Goal: Task Accomplishment & Management: Complete application form

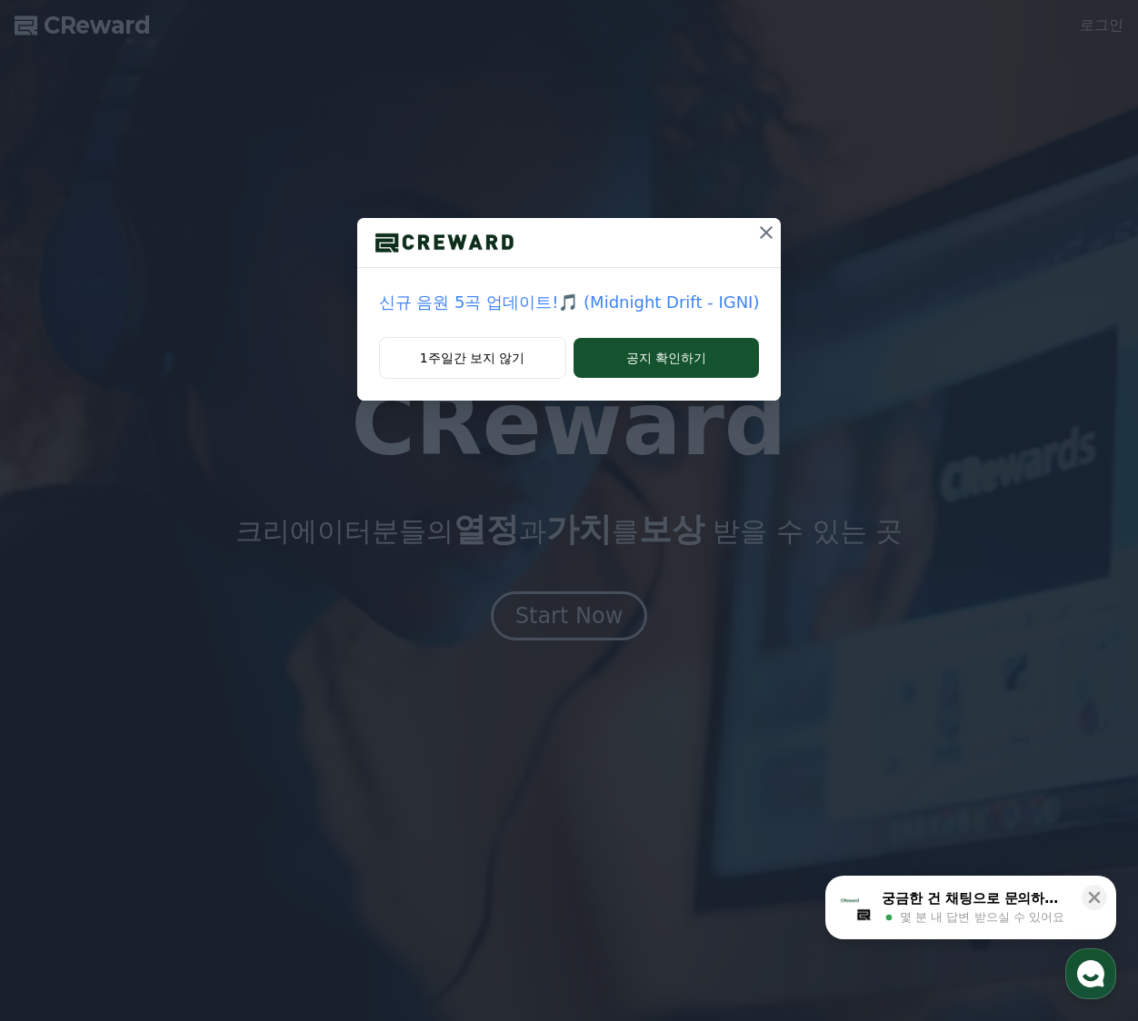
click at [761, 235] on icon at bounding box center [766, 232] width 13 height 13
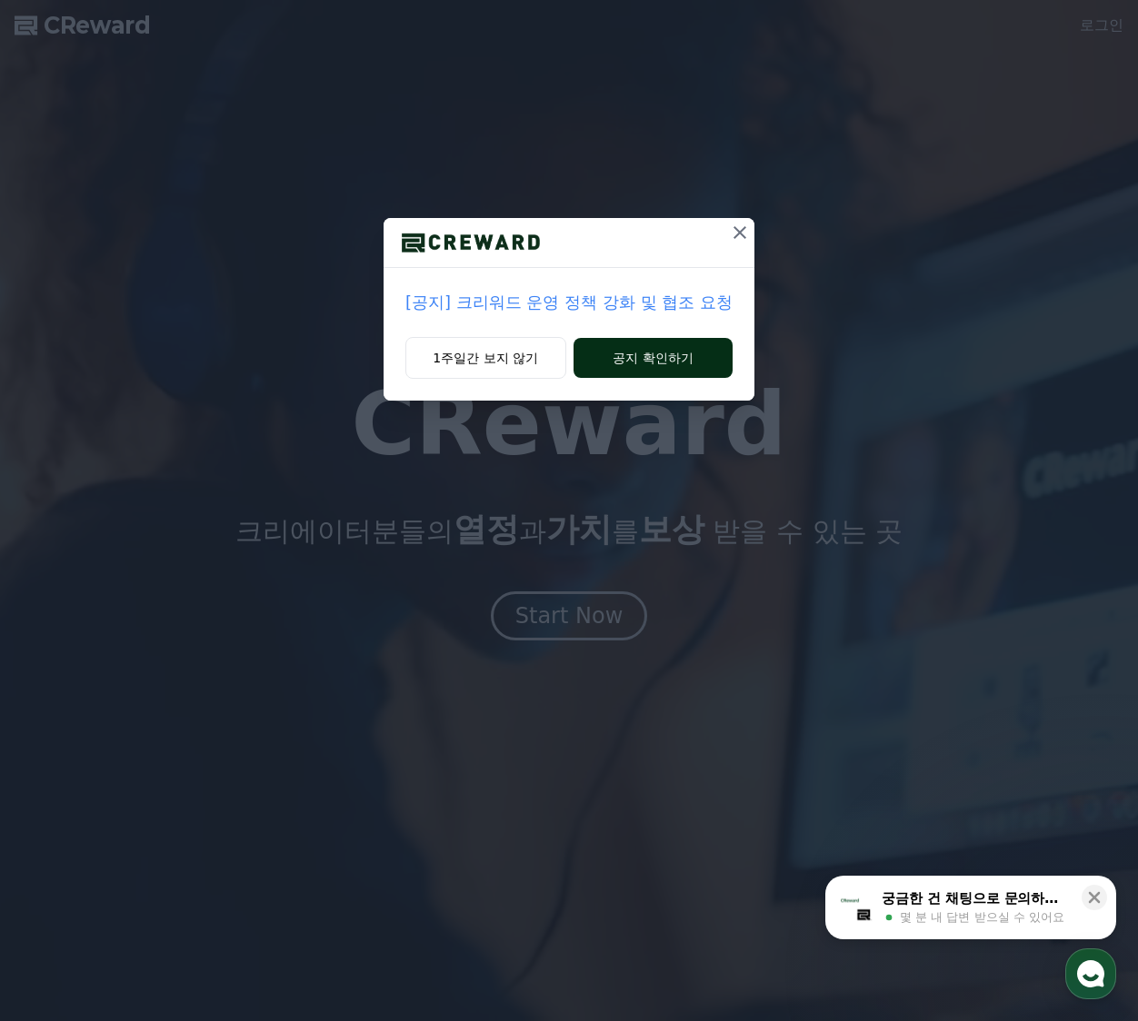
click at [593, 367] on button "공지 확인하기" at bounding box center [652, 358] width 159 height 40
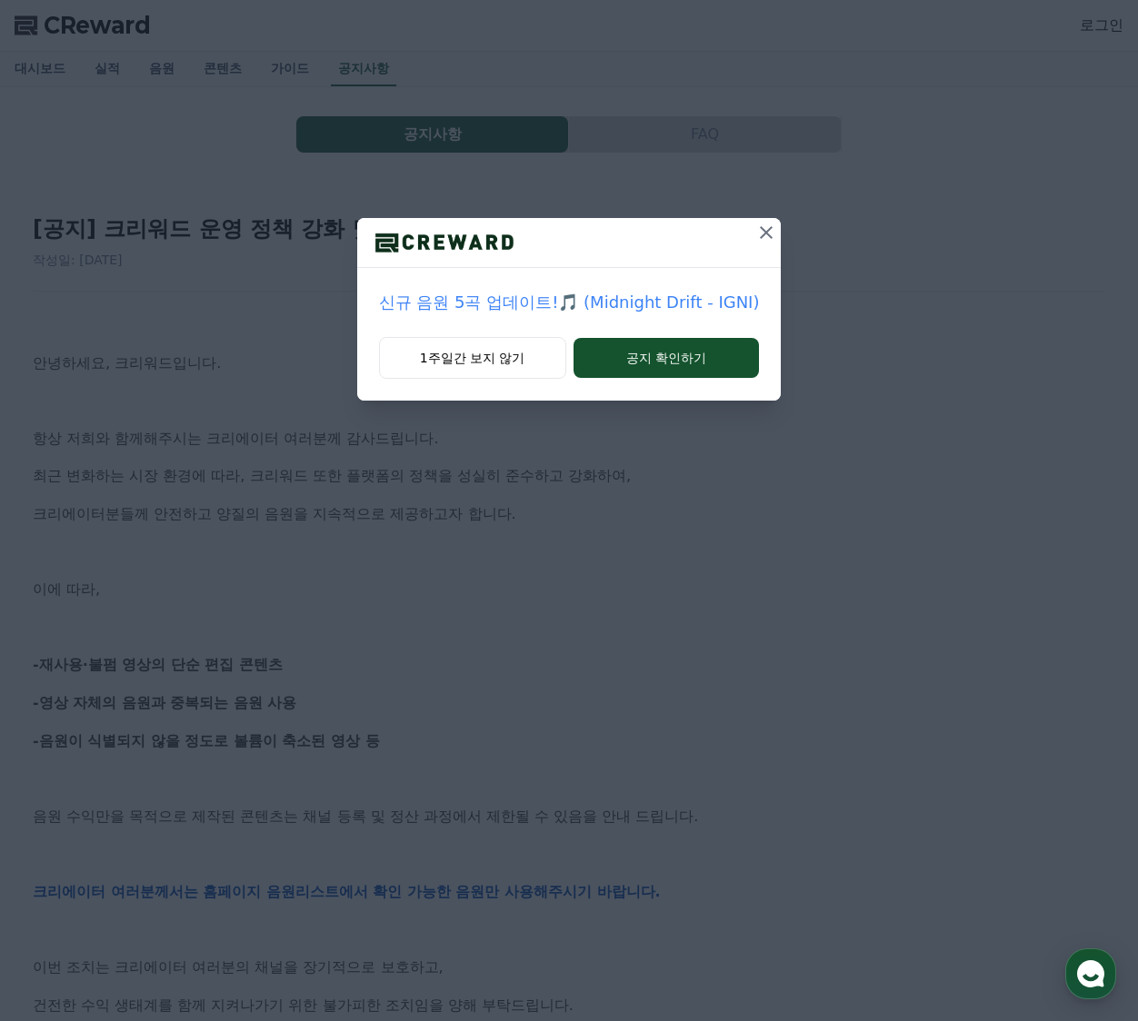
click at [755, 237] on icon at bounding box center [766, 233] width 22 height 22
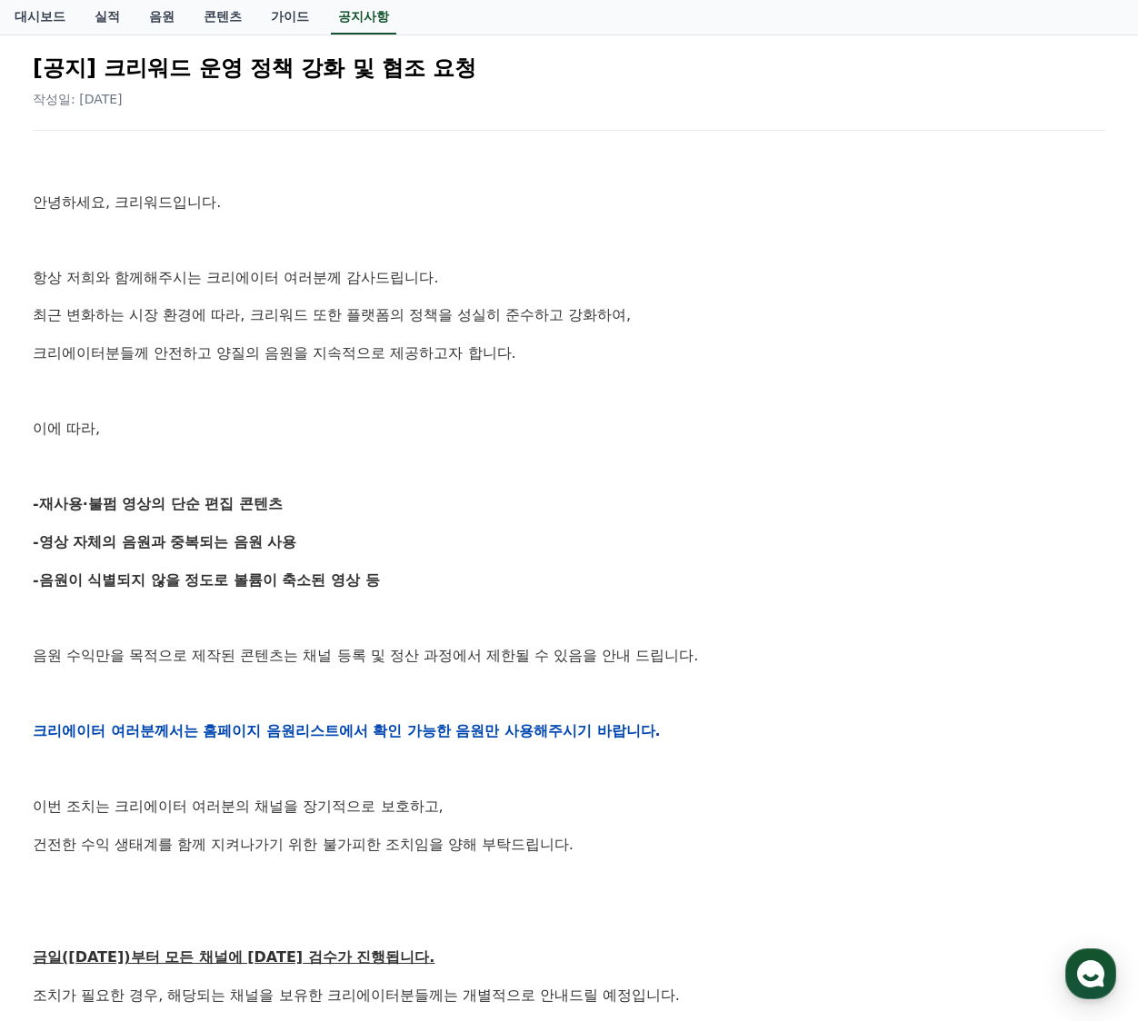
scroll to position [182, 0]
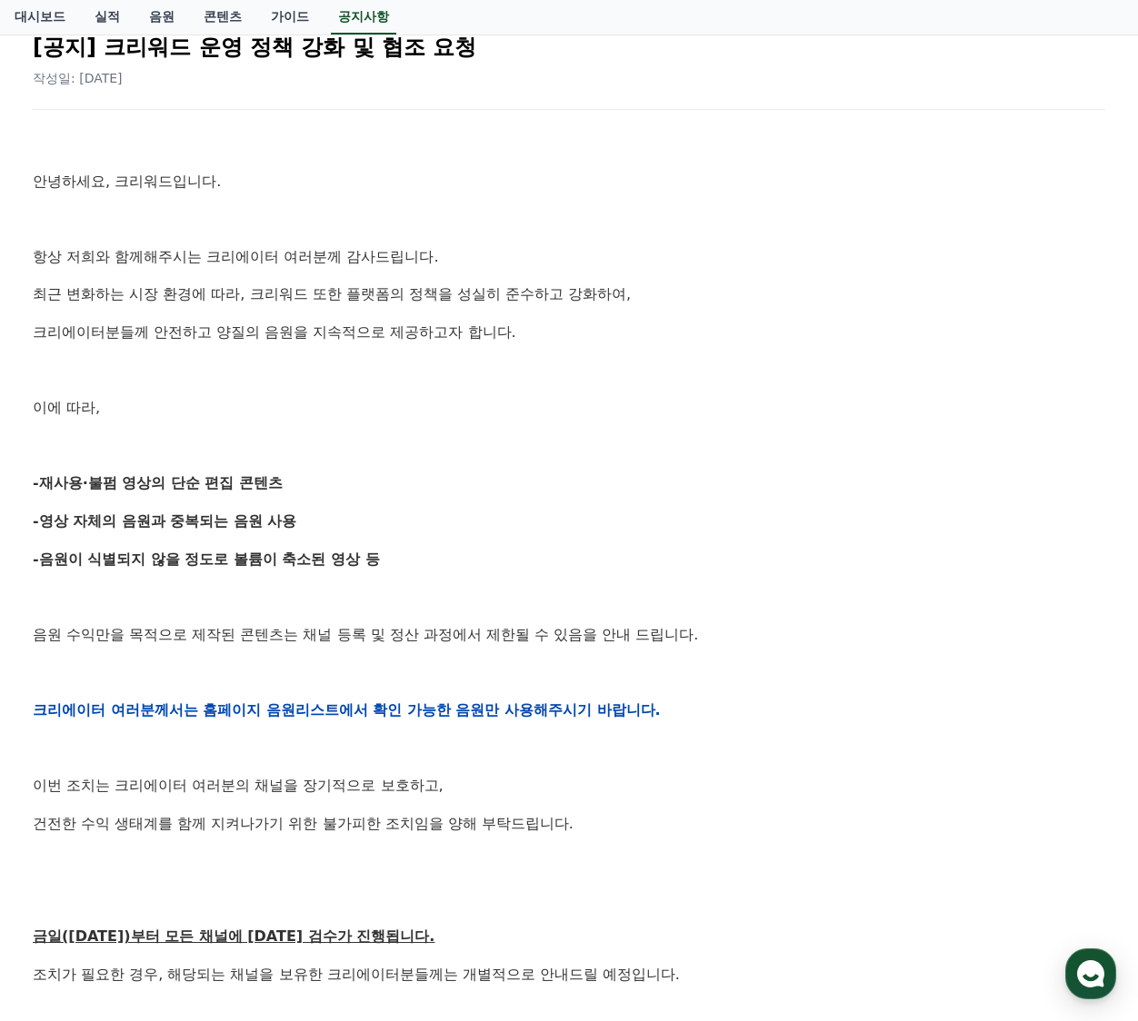
drag, startPoint x: 374, startPoint y: 514, endPoint x: 869, endPoint y: 517, distance: 495.3
click at [869, 517] on p "-영상 자체의 음원과 중복되는 음원 사용" at bounding box center [569, 522] width 1072 height 24
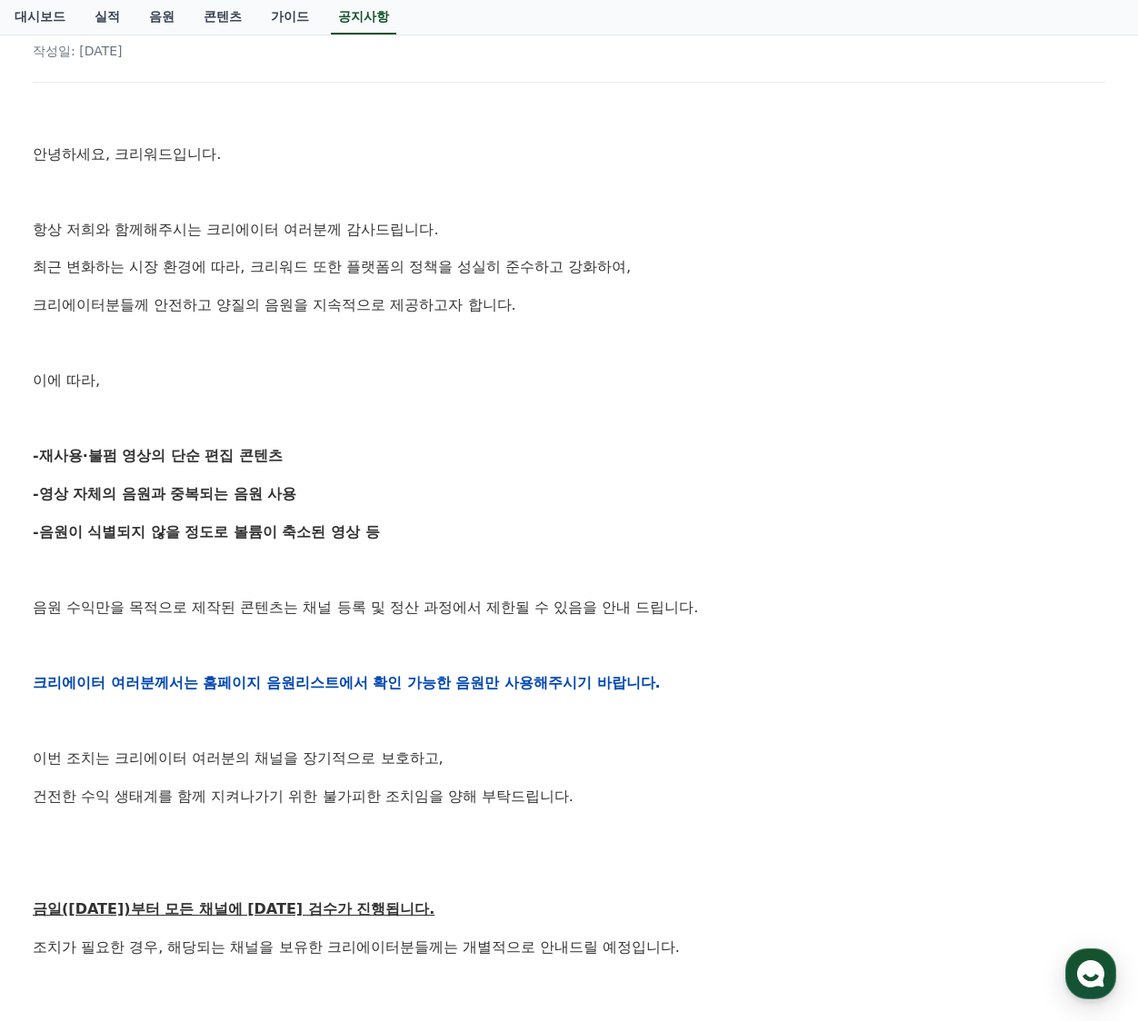
scroll to position [0, 0]
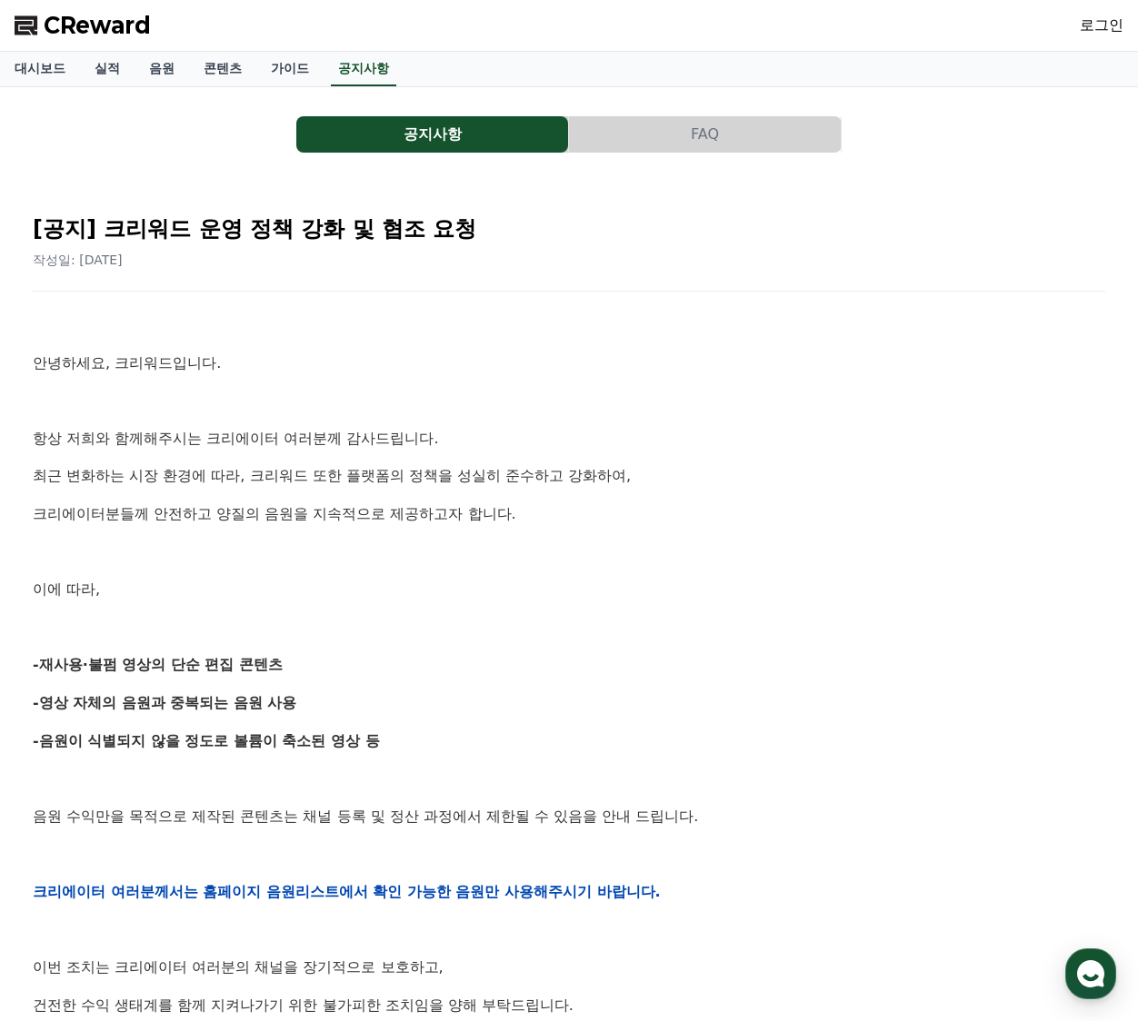
click at [802, 117] on button "FAQ" at bounding box center [705, 134] width 272 height 36
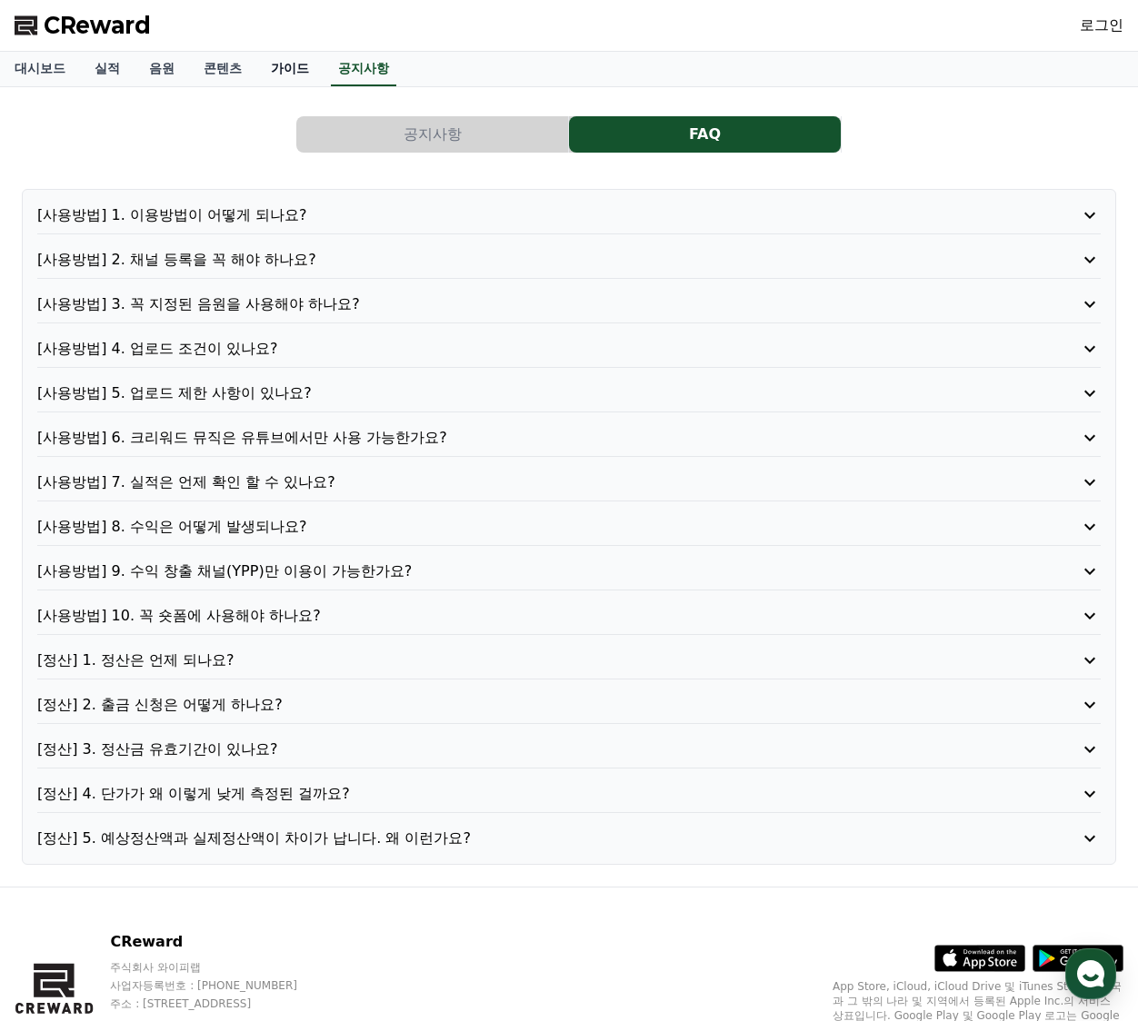
click at [291, 66] on link "가이드" at bounding box center [289, 69] width 67 height 35
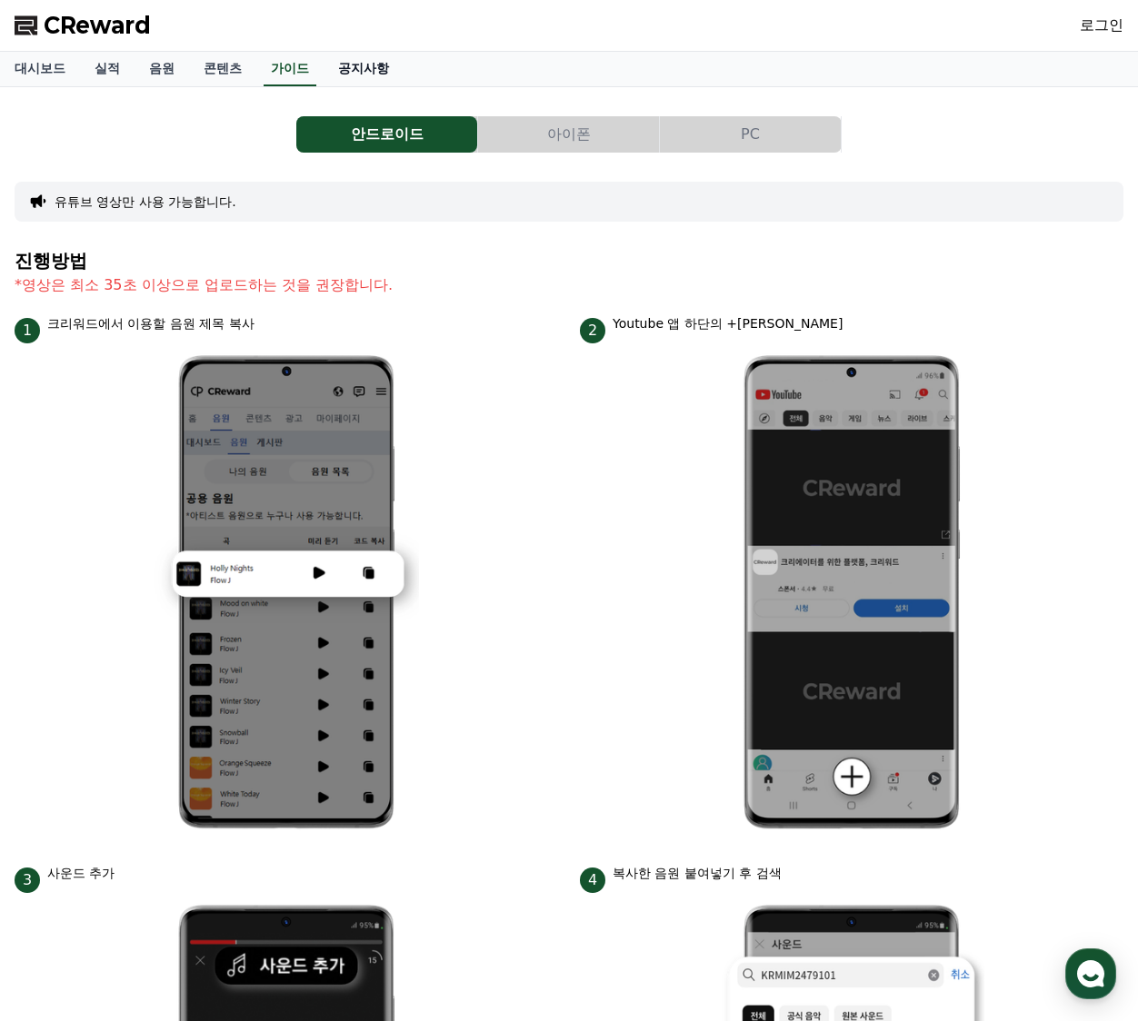
click at [387, 72] on link "공지사항" at bounding box center [364, 69] width 80 height 35
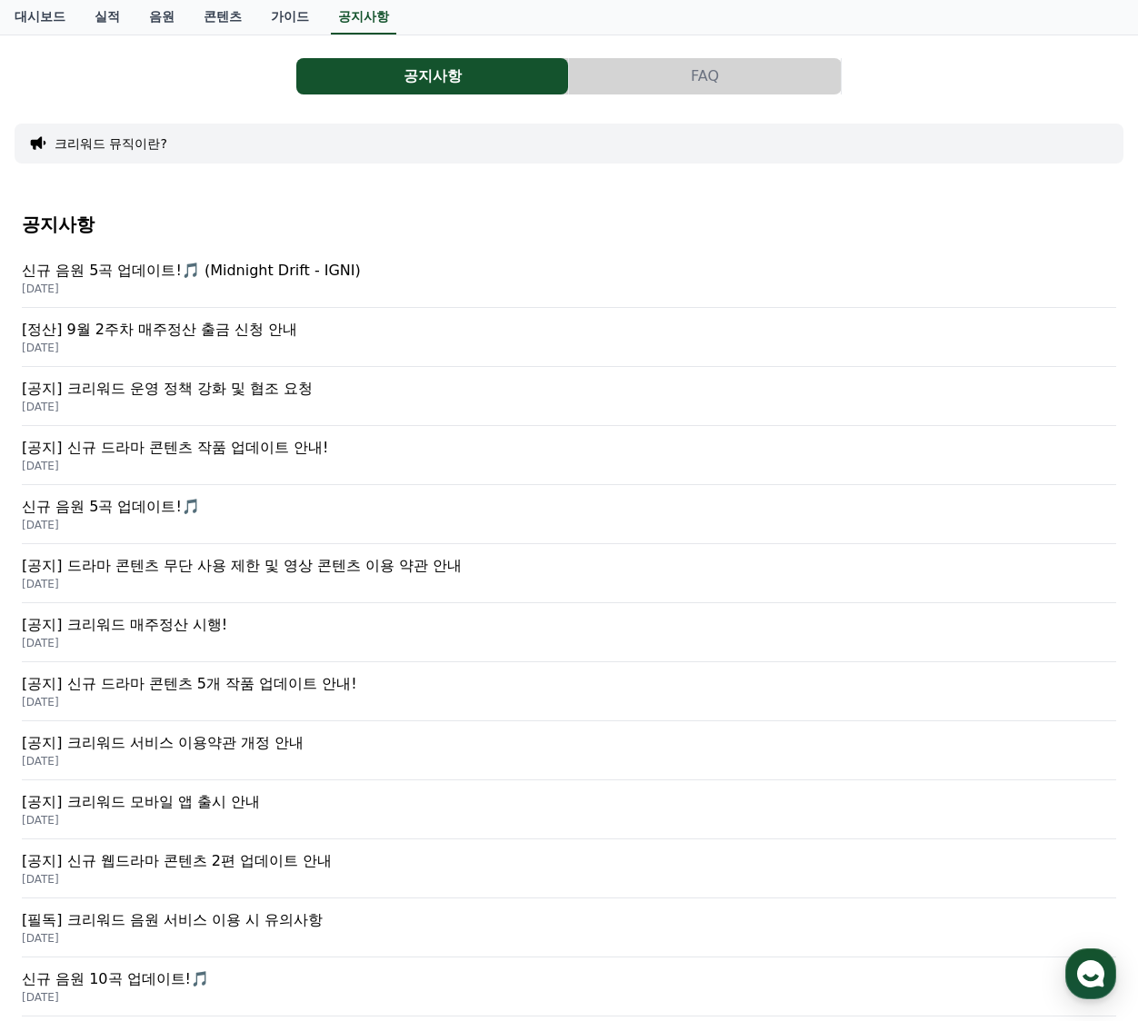
scroll to position [91, 0]
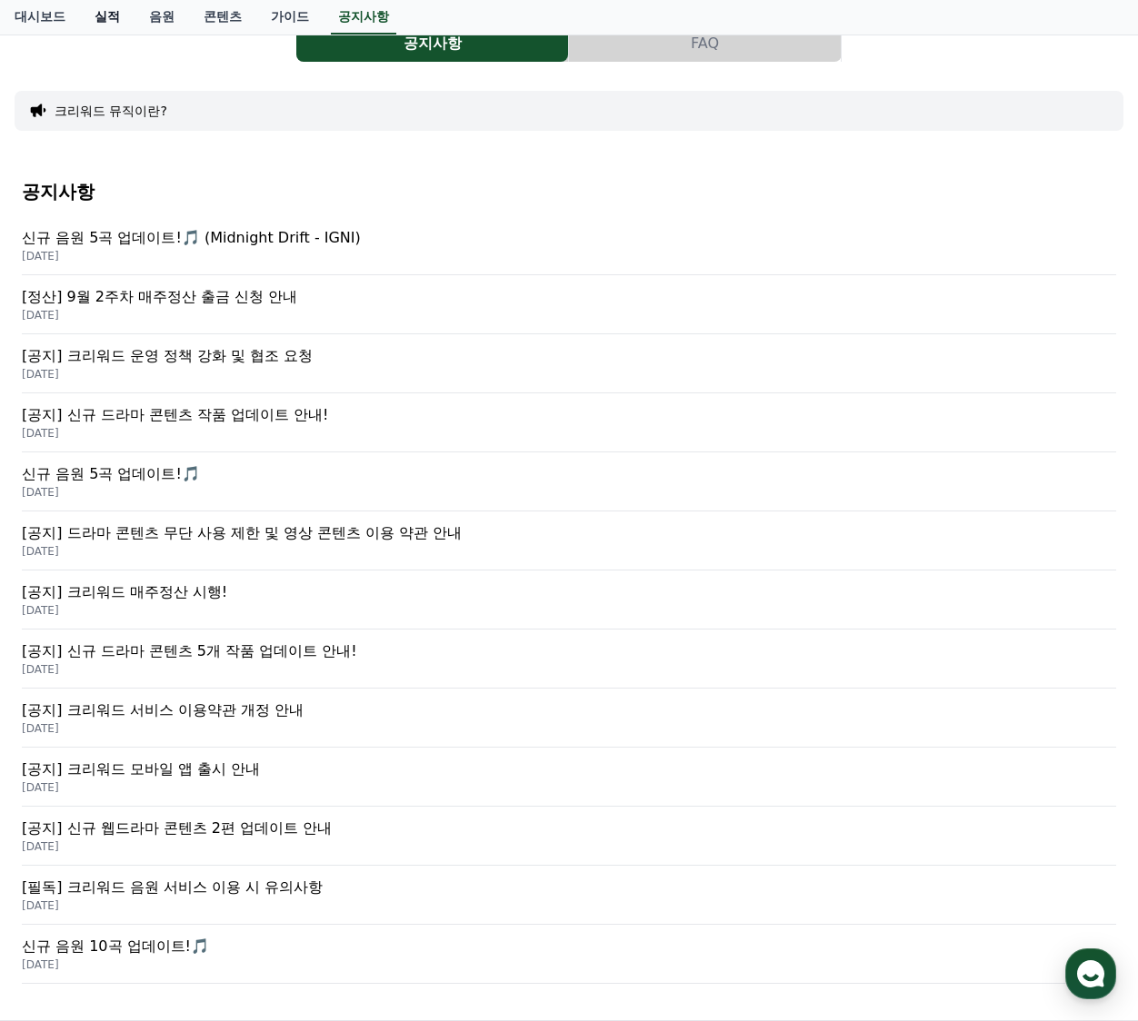
click at [96, 15] on link "실적" at bounding box center [107, 17] width 55 height 35
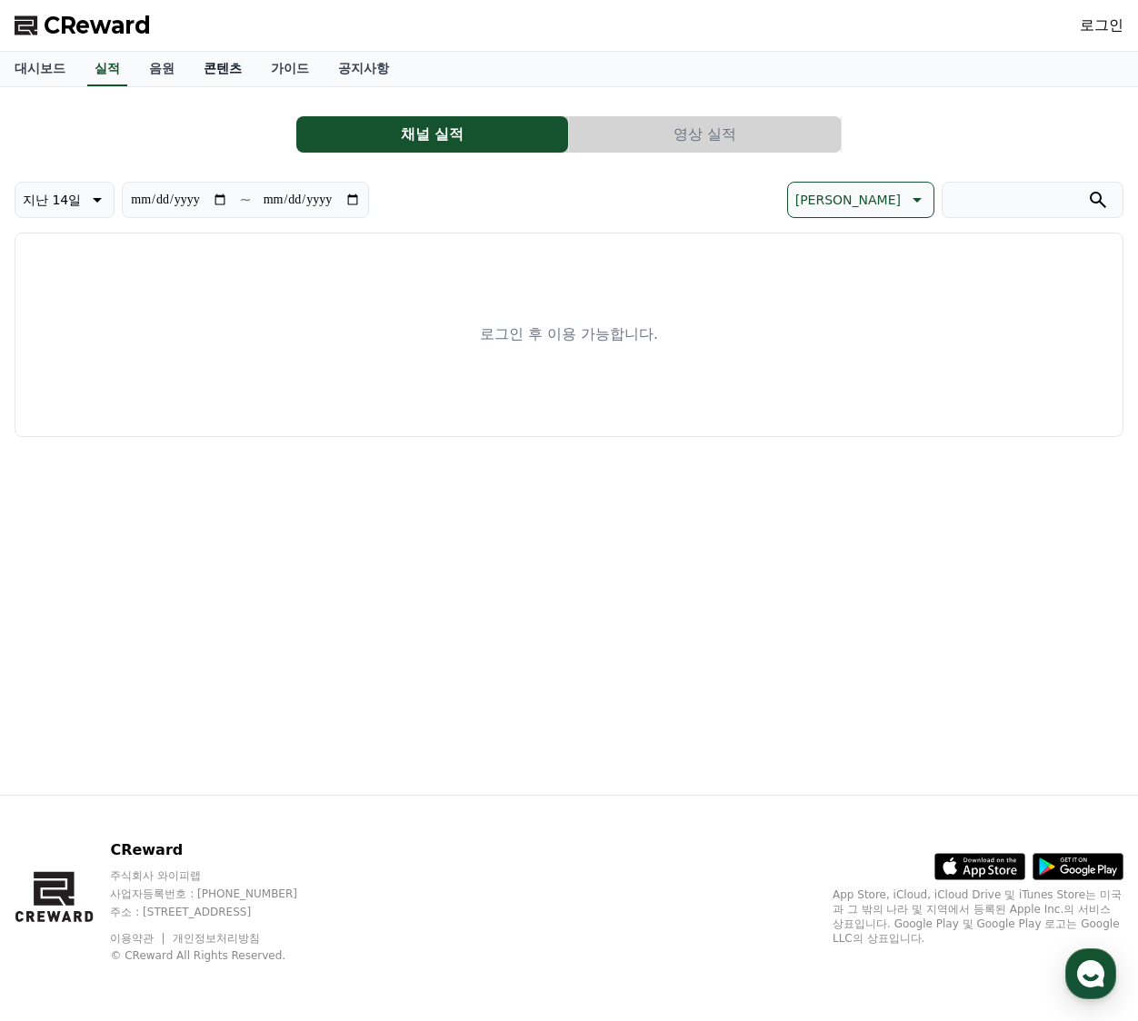
click at [209, 69] on link "콘텐츠" at bounding box center [222, 69] width 67 height 35
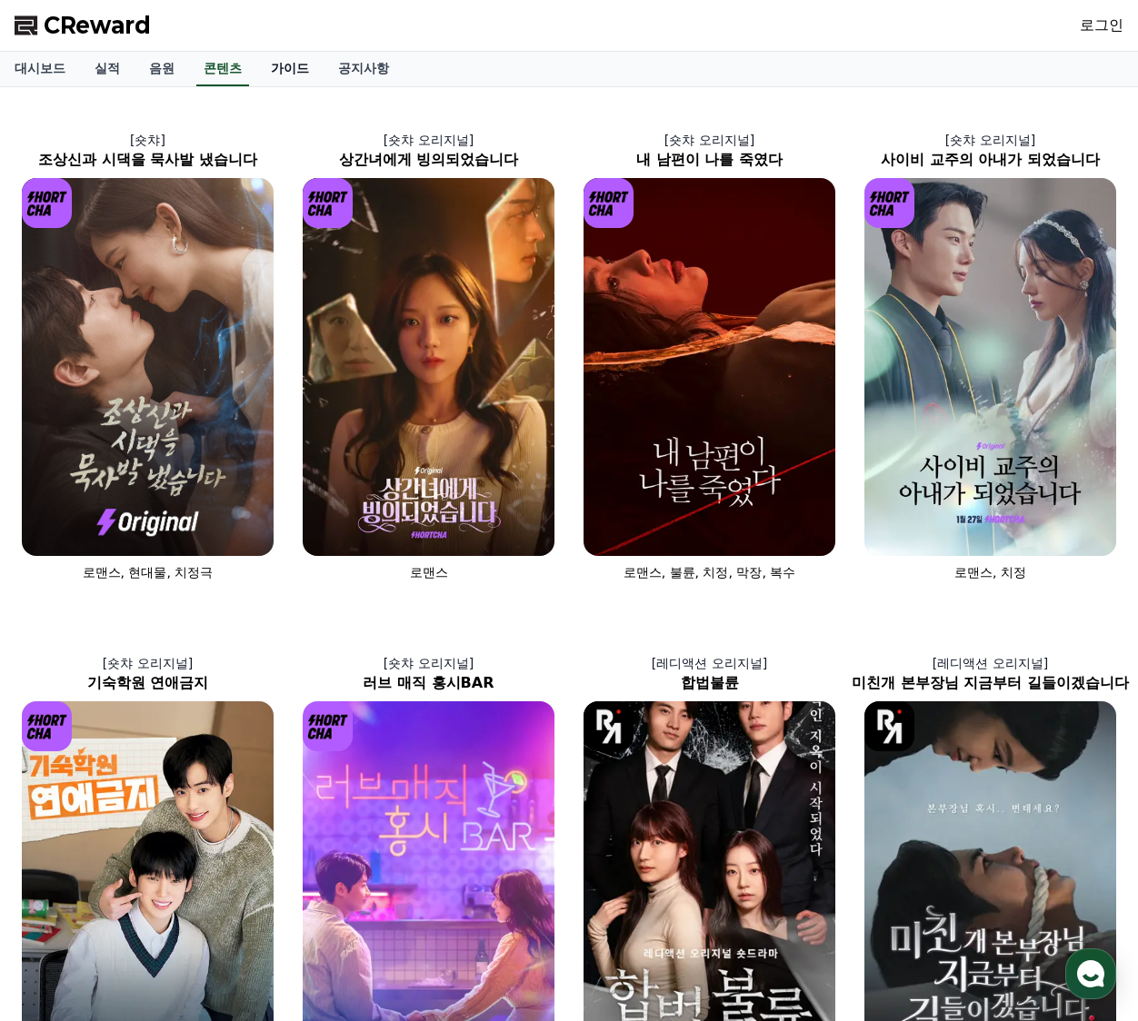
click at [275, 75] on link "가이드" at bounding box center [289, 69] width 67 height 35
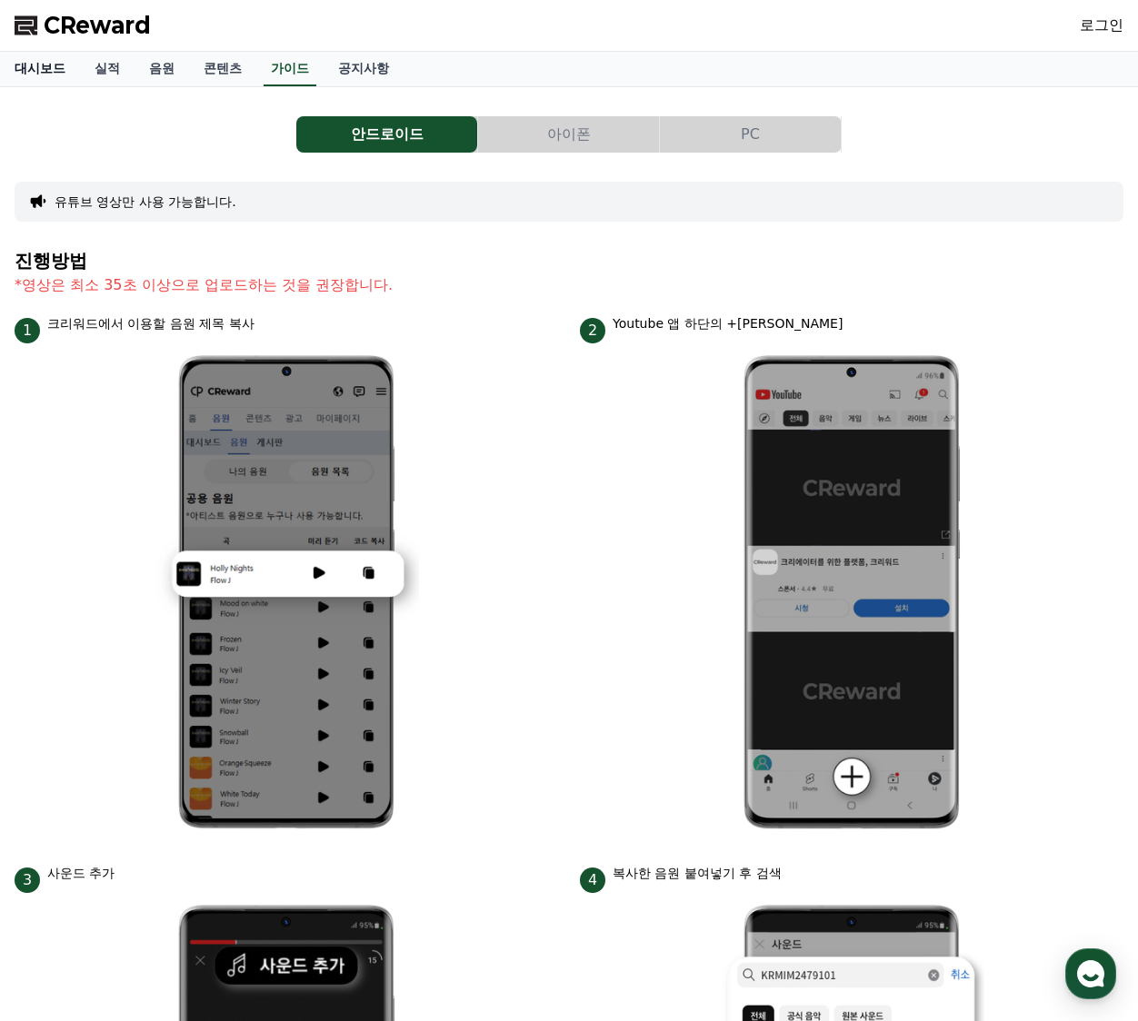
click at [54, 63] on link "대시보드" at bounding box center [40, 69] width 80 height 35
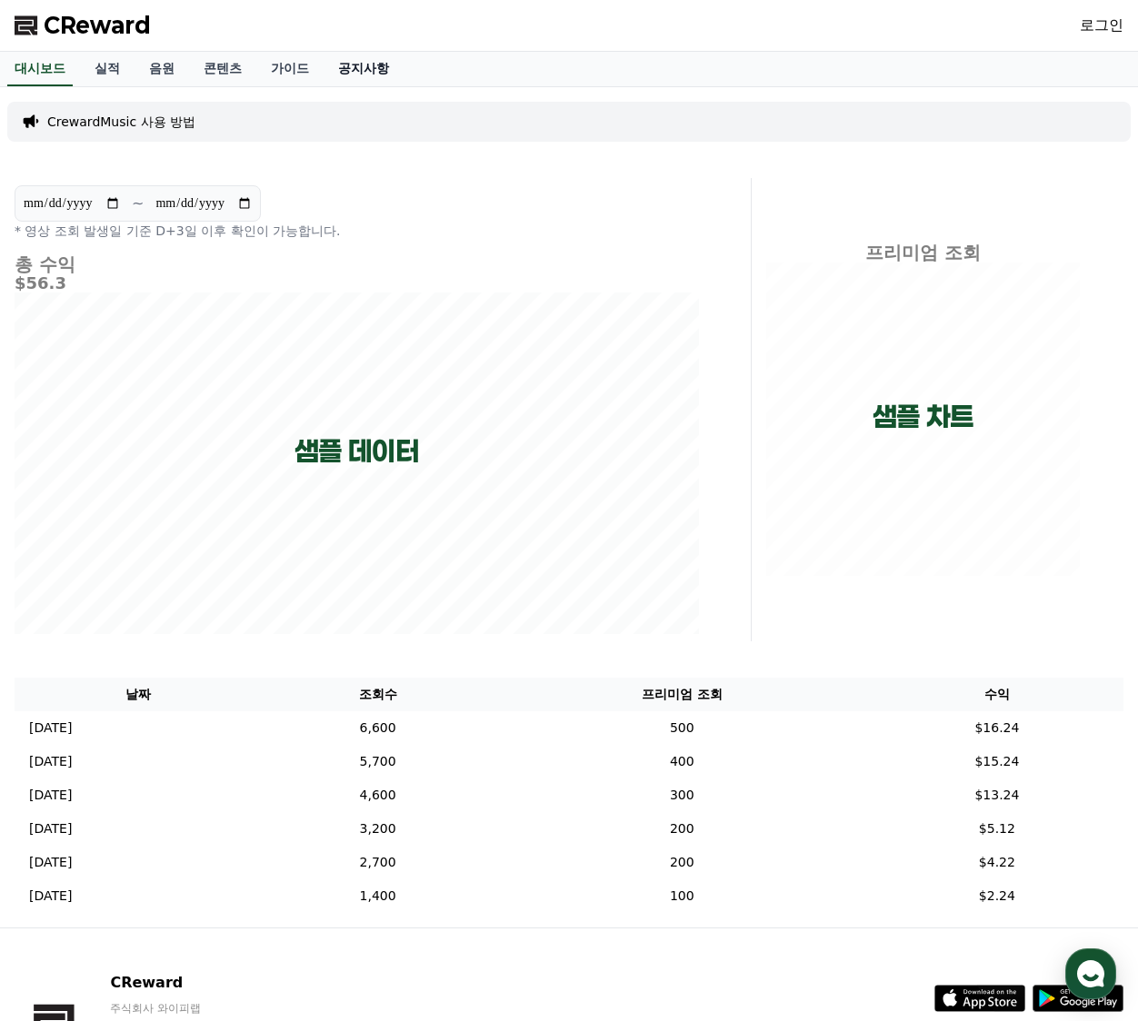
click at [364, 63] on link "공지사항" at bounding box center [364, 69] width 80 height 35
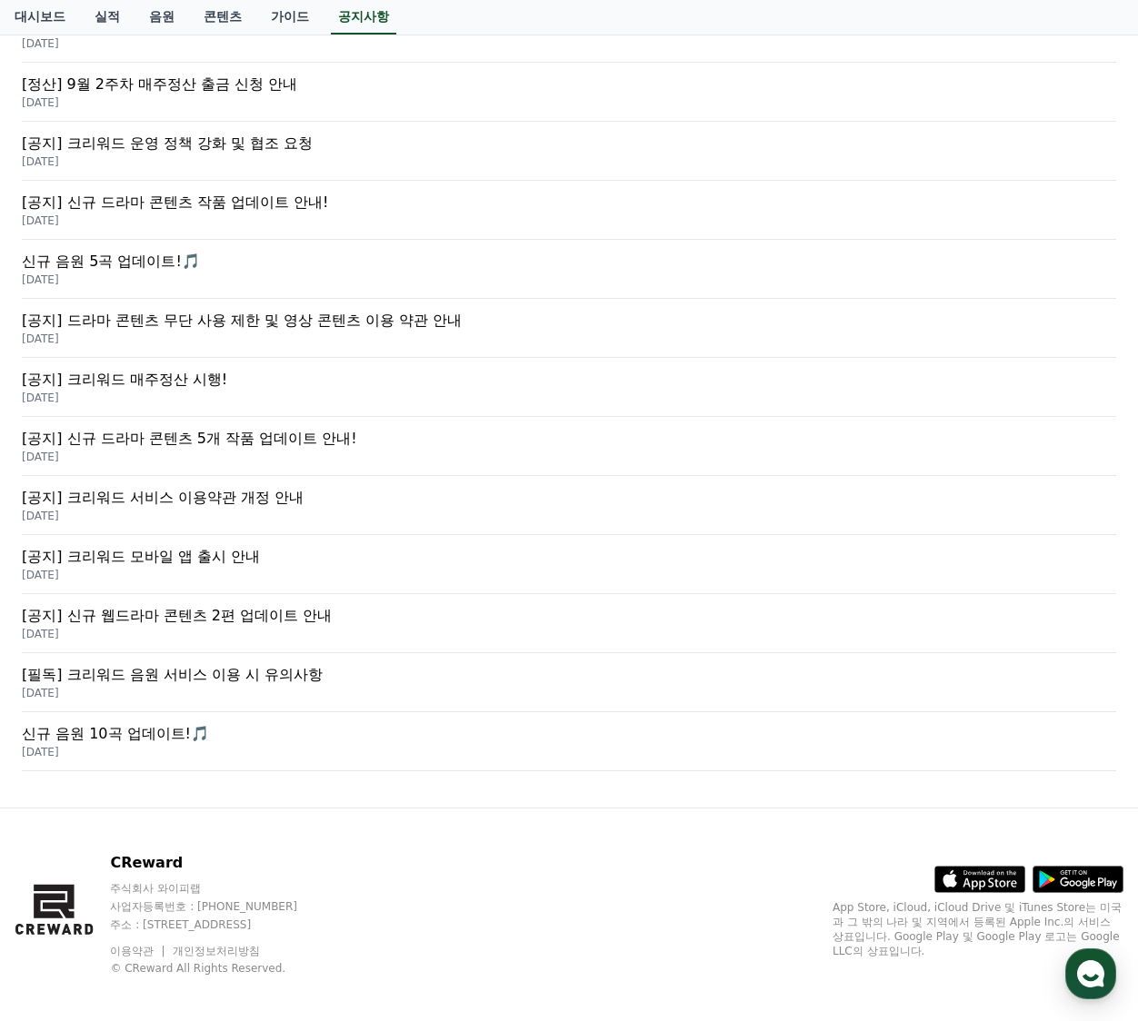
scroll to position [316, 0]
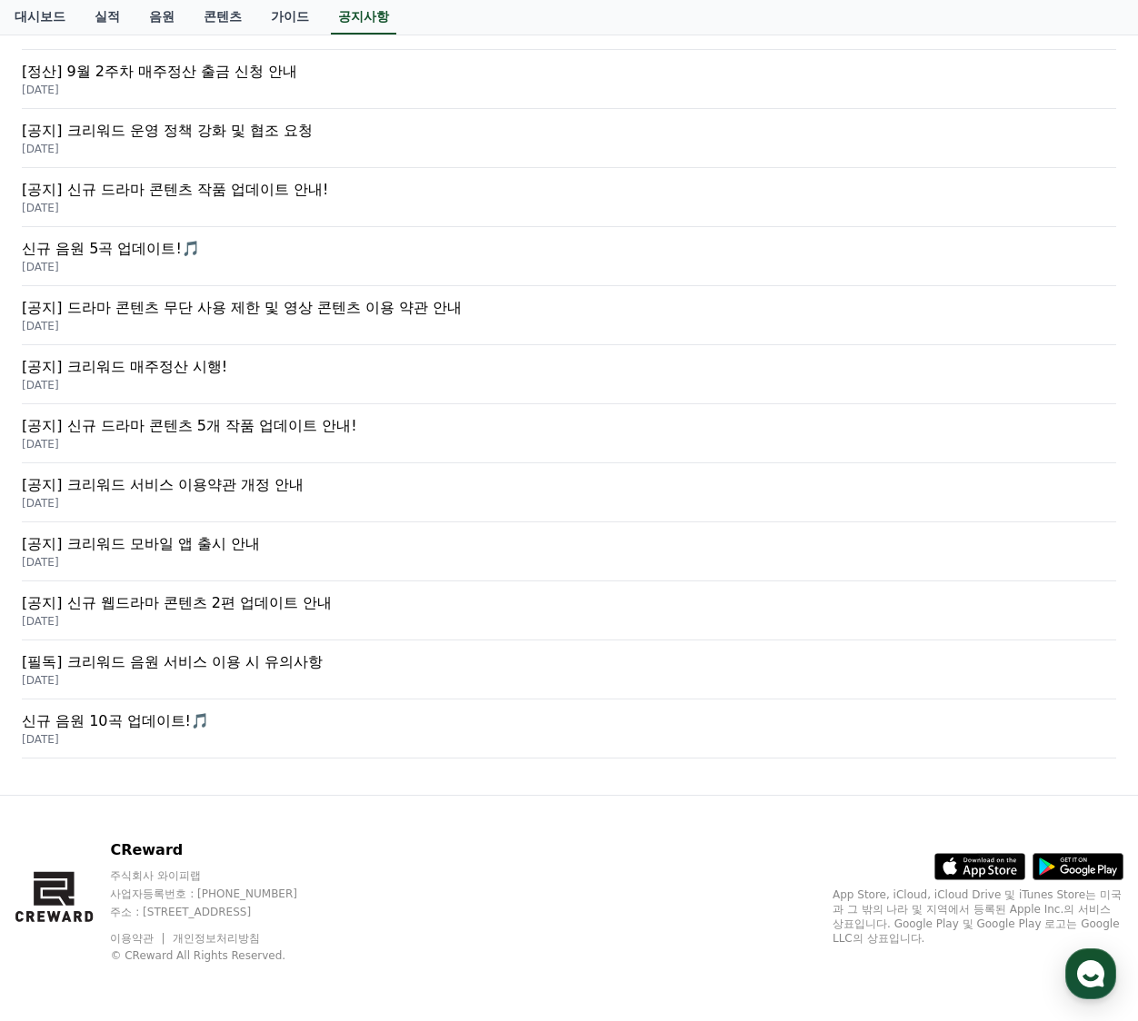
click at [238, 664] on p "[필독] 크리워드 음원 서비스 이용 시 유의사항" at bounding box center [569, 663] width 1094 height 22
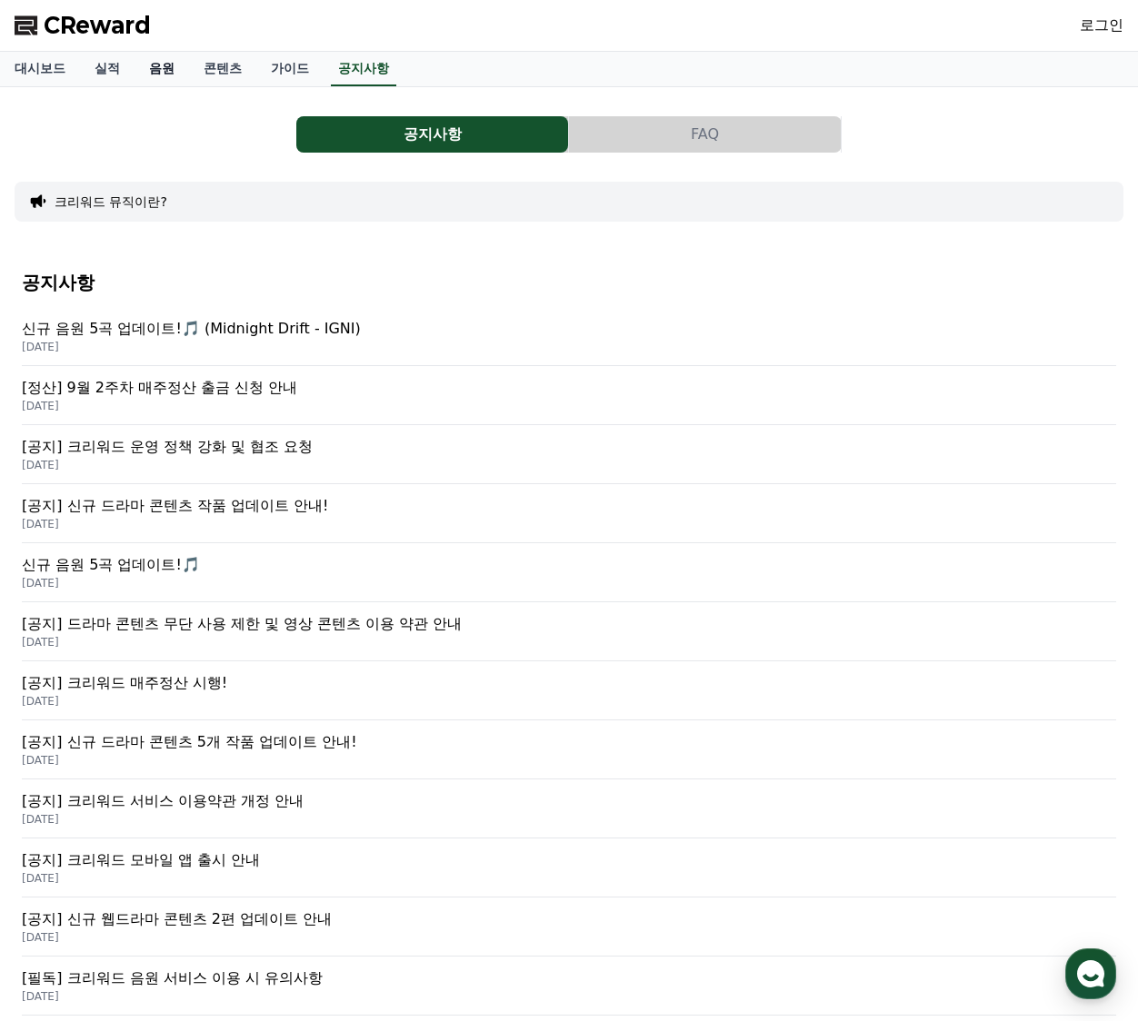
click at [174, 74] on link "음원" at bounding box center [162, 69] width 55 height 35
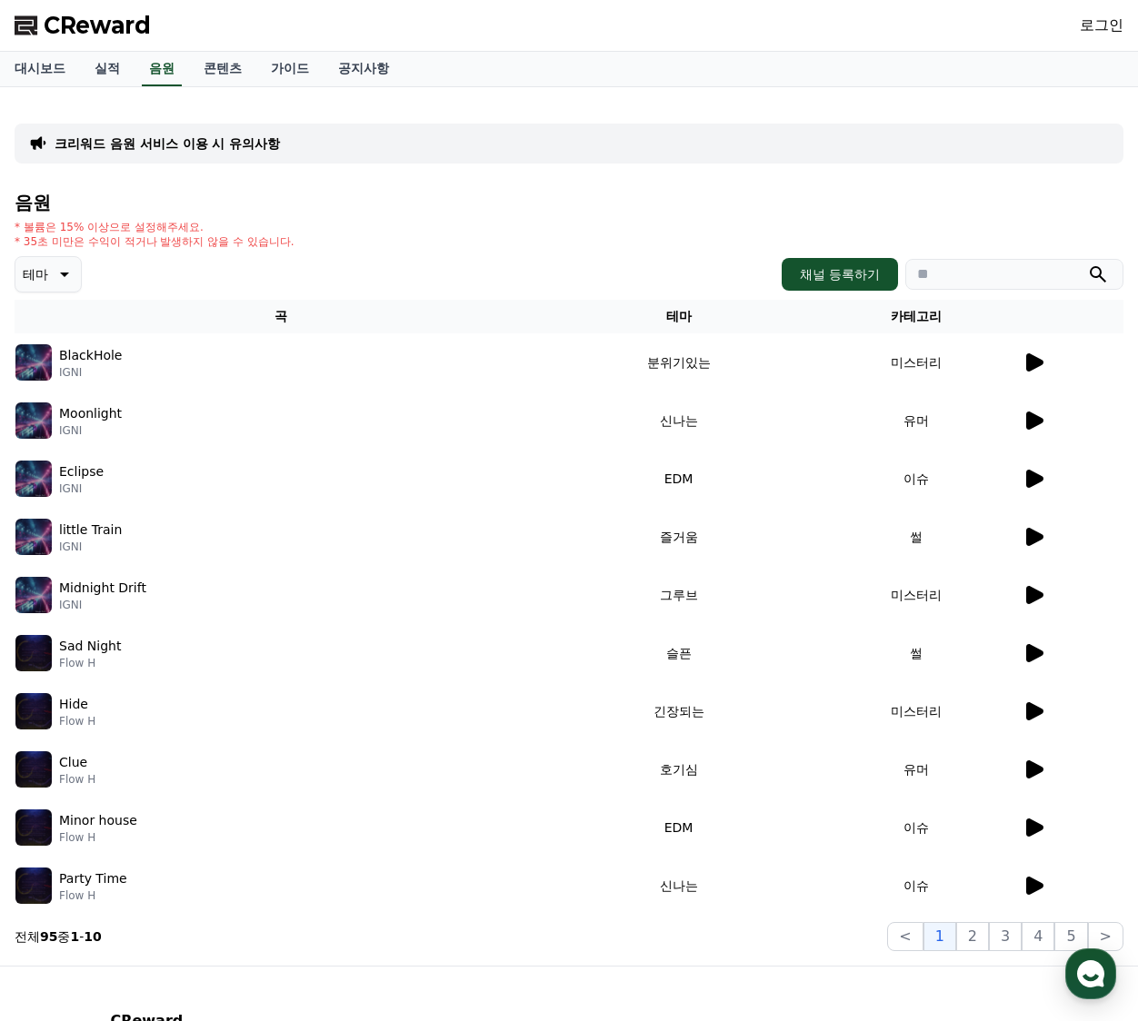
click at [224, 147] on p "크리워드 음원 서비스 이용 시 유의사항" at bounding box center [167, 144] width 225 height 18
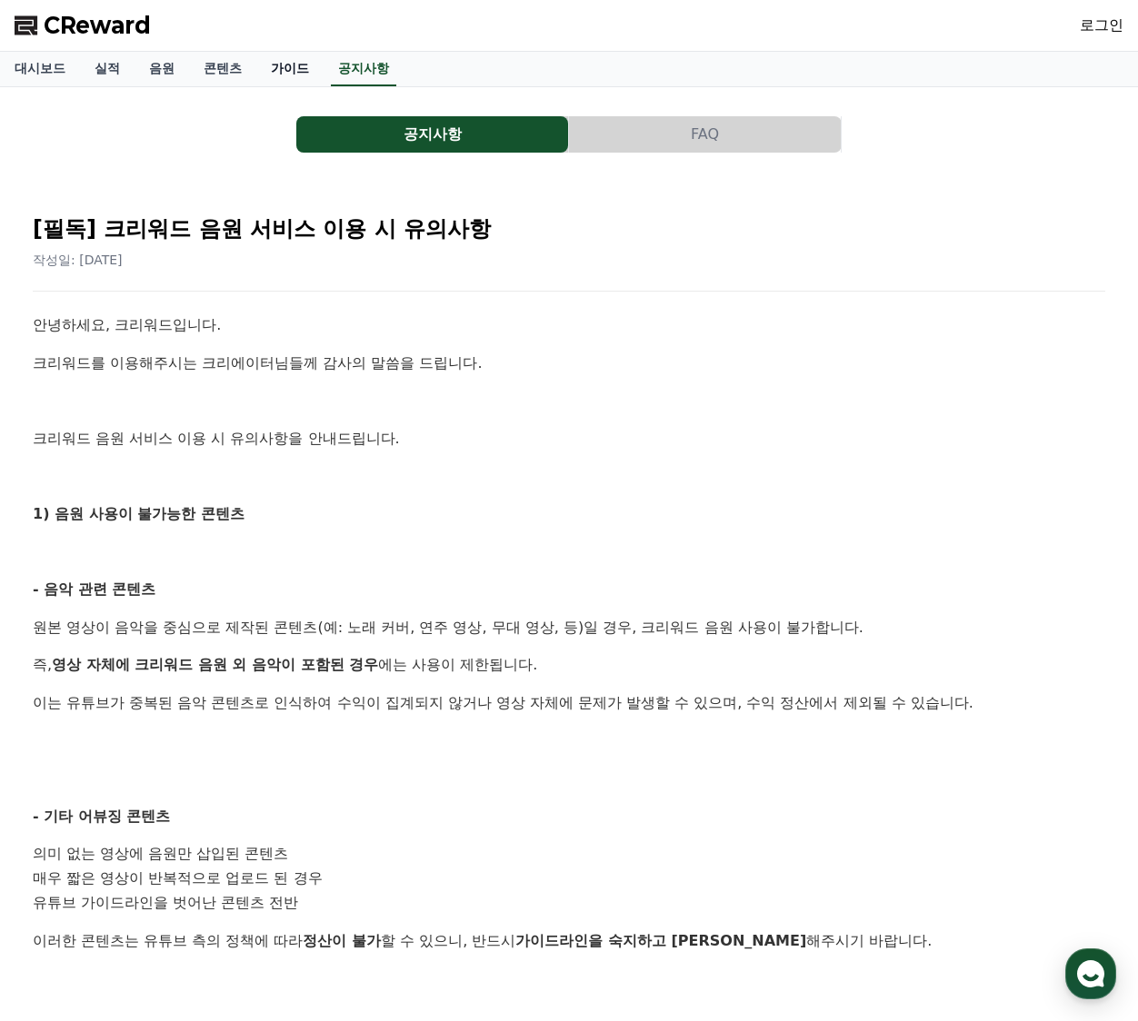
click at [304, 65] on link "가이드" at bounding box center [289, 69] width 67 height 35
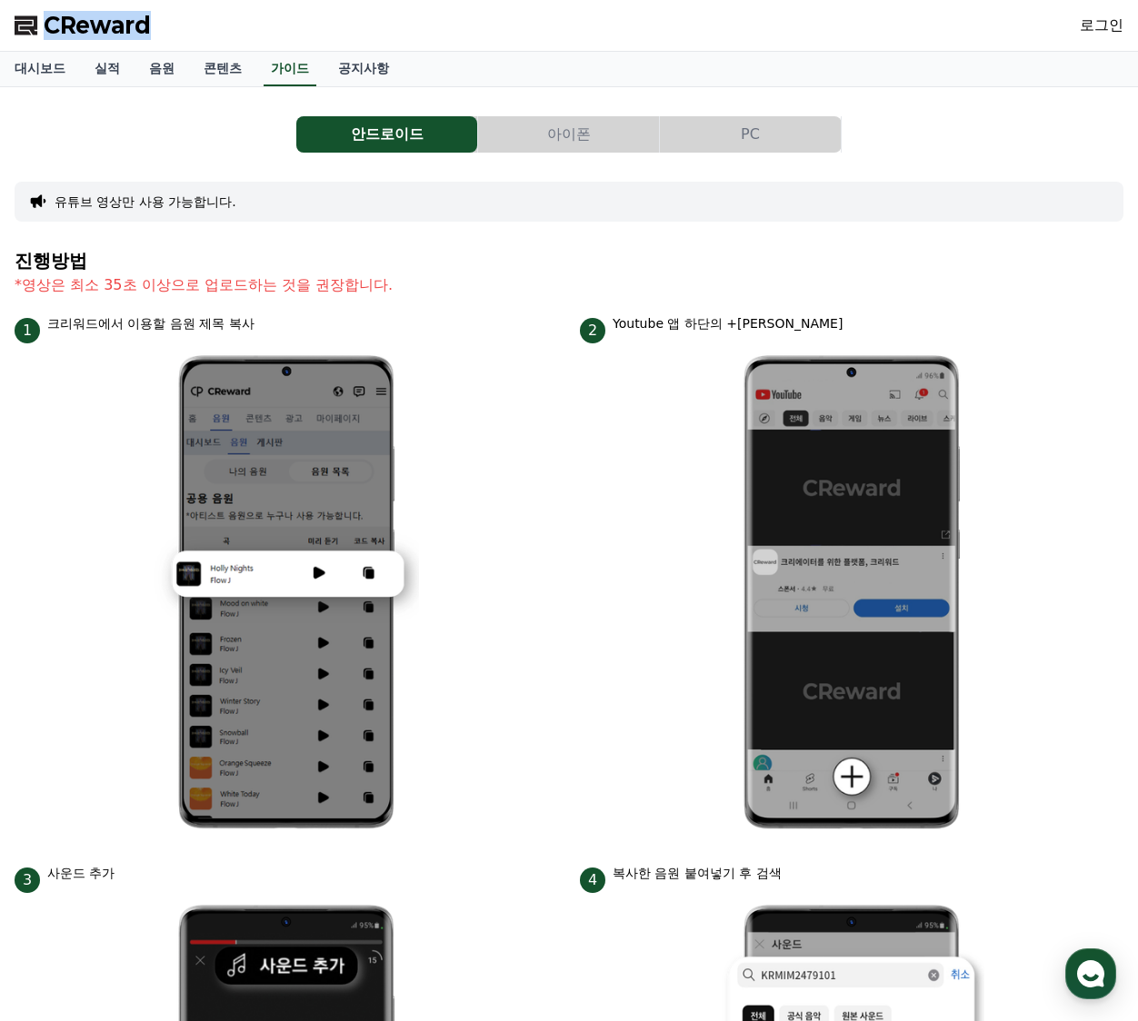
drag, startPoint x: 187, startPoint y: 30, endPoint x: -16, endPoint y: 19, distance: 203.9
copy span "CReward"
click at [395, 75] on link "공지사항" at bounding box center [364, 69] width 80 height 35
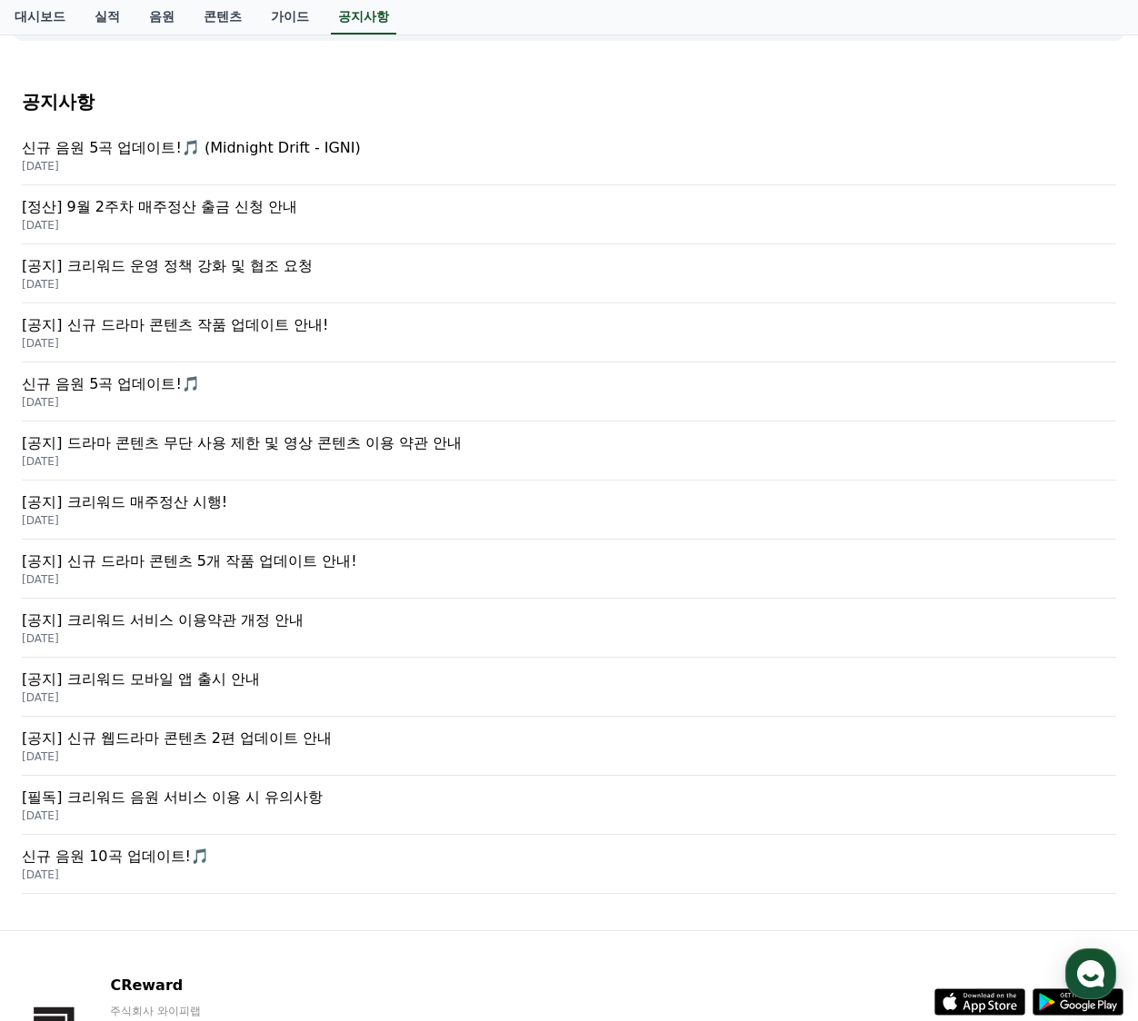
scroll to position [182, 0]
click at [238, 449] on p "[공지] 드라마 콘텐츠 무단 사용 제한 및 영상 콘텐츠 이용 약관 안내" at bounding box center [569, 443] width 1094 height 22
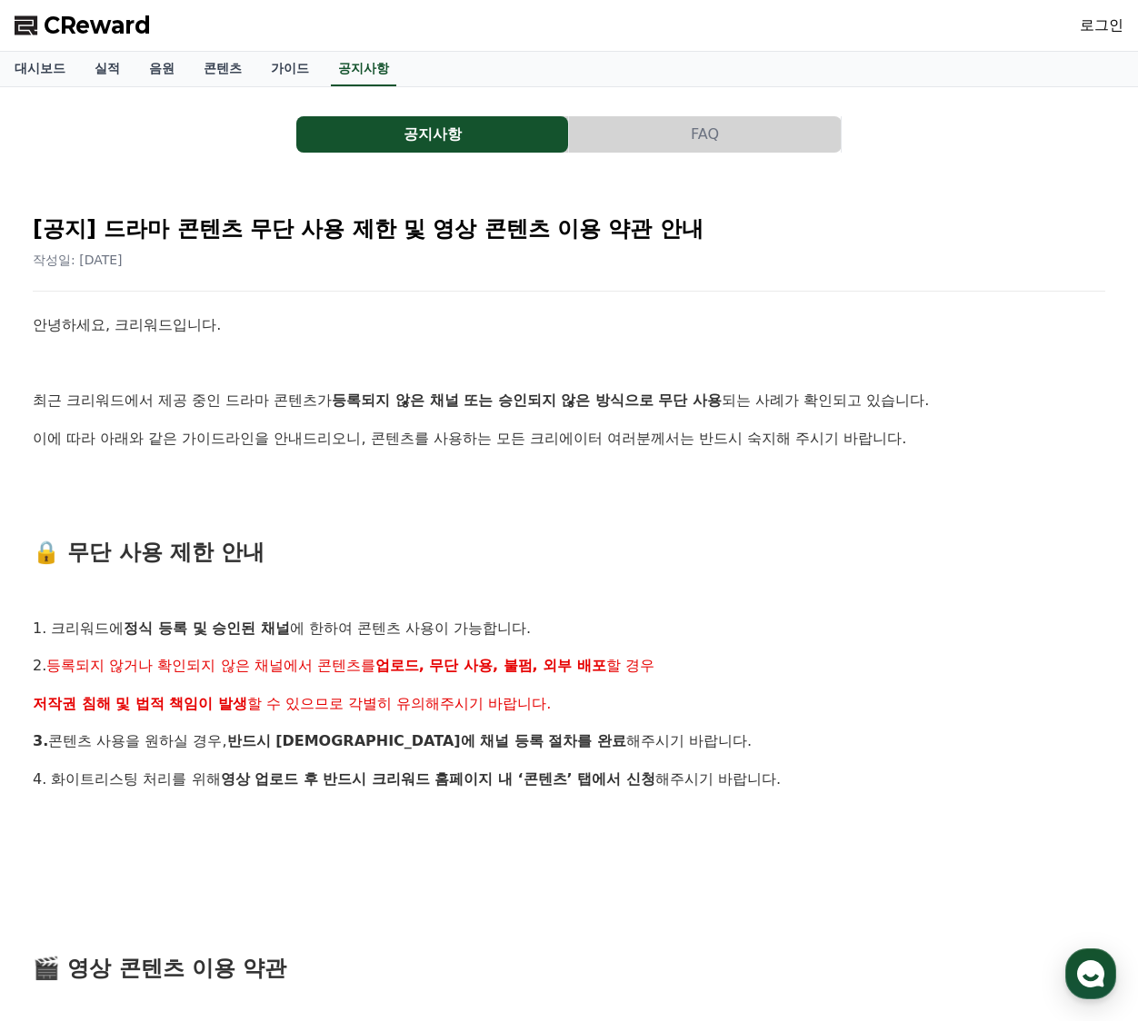
click at [62, 31] on span "CReward" at bounding box center [97, 25] width 107 height 29
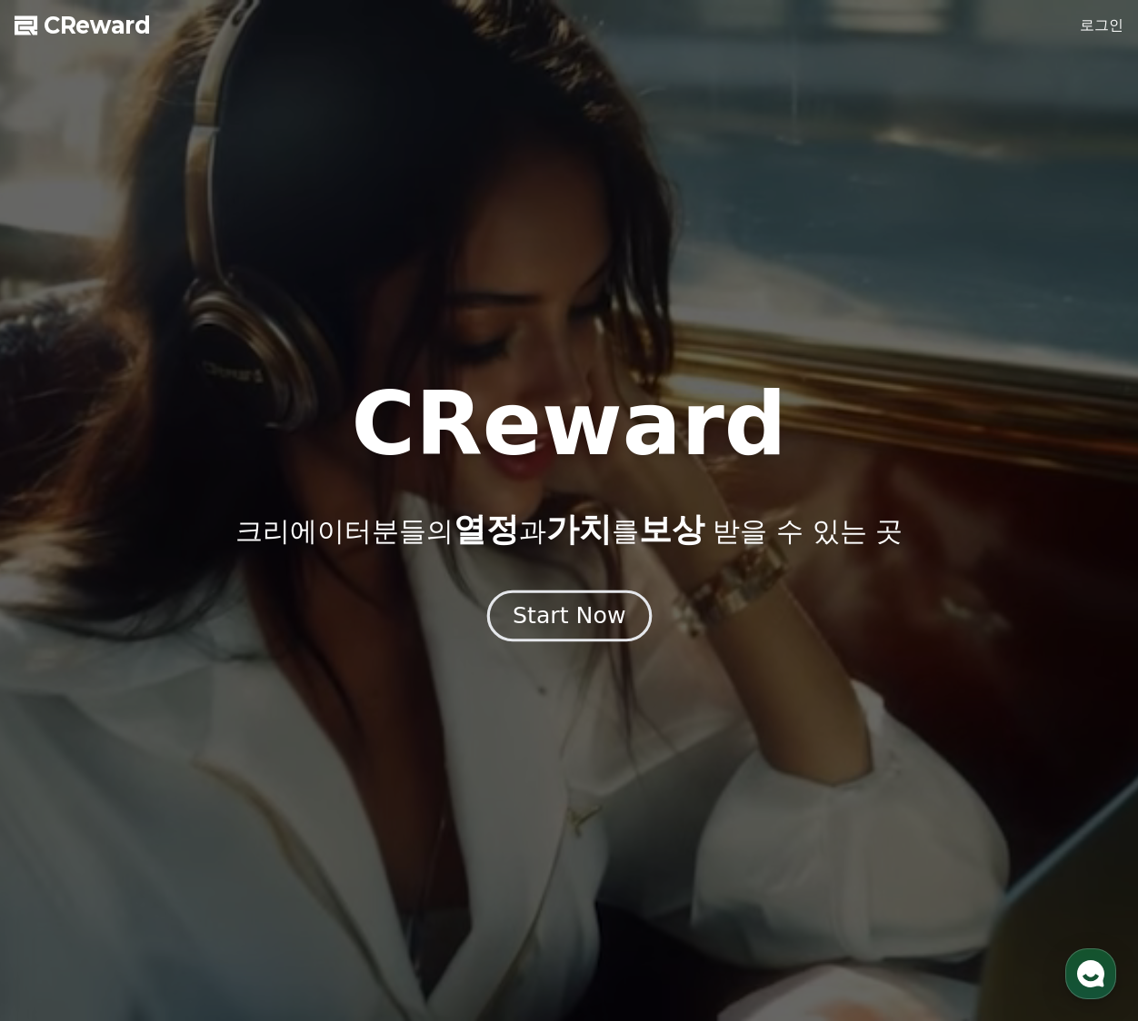
click at [571, 630] on div "Start Now" at bounding box center [569, 616] width 113 height 31
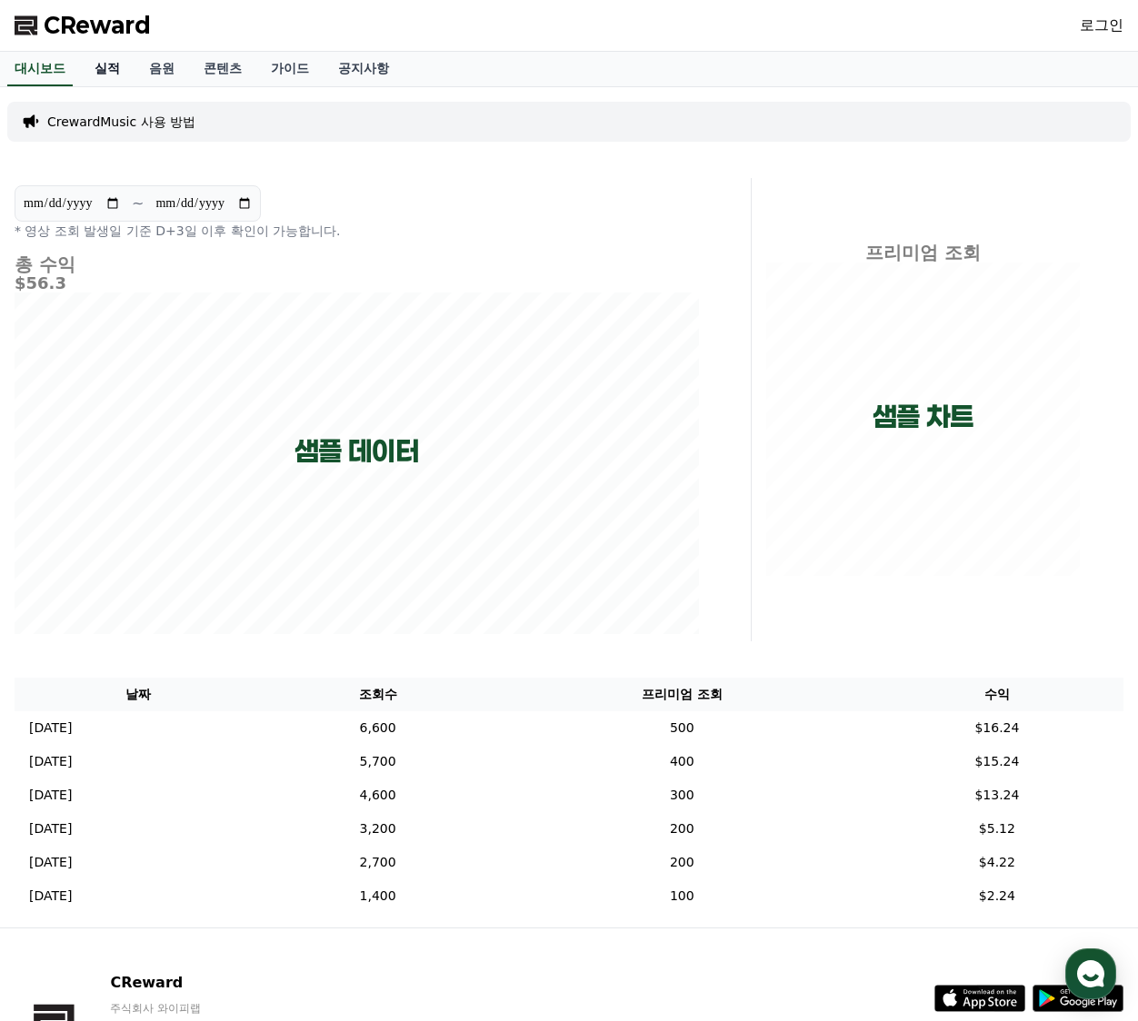
click at [126, 66] on link "실적" at bounding box center [107, 69] width 55 height 35
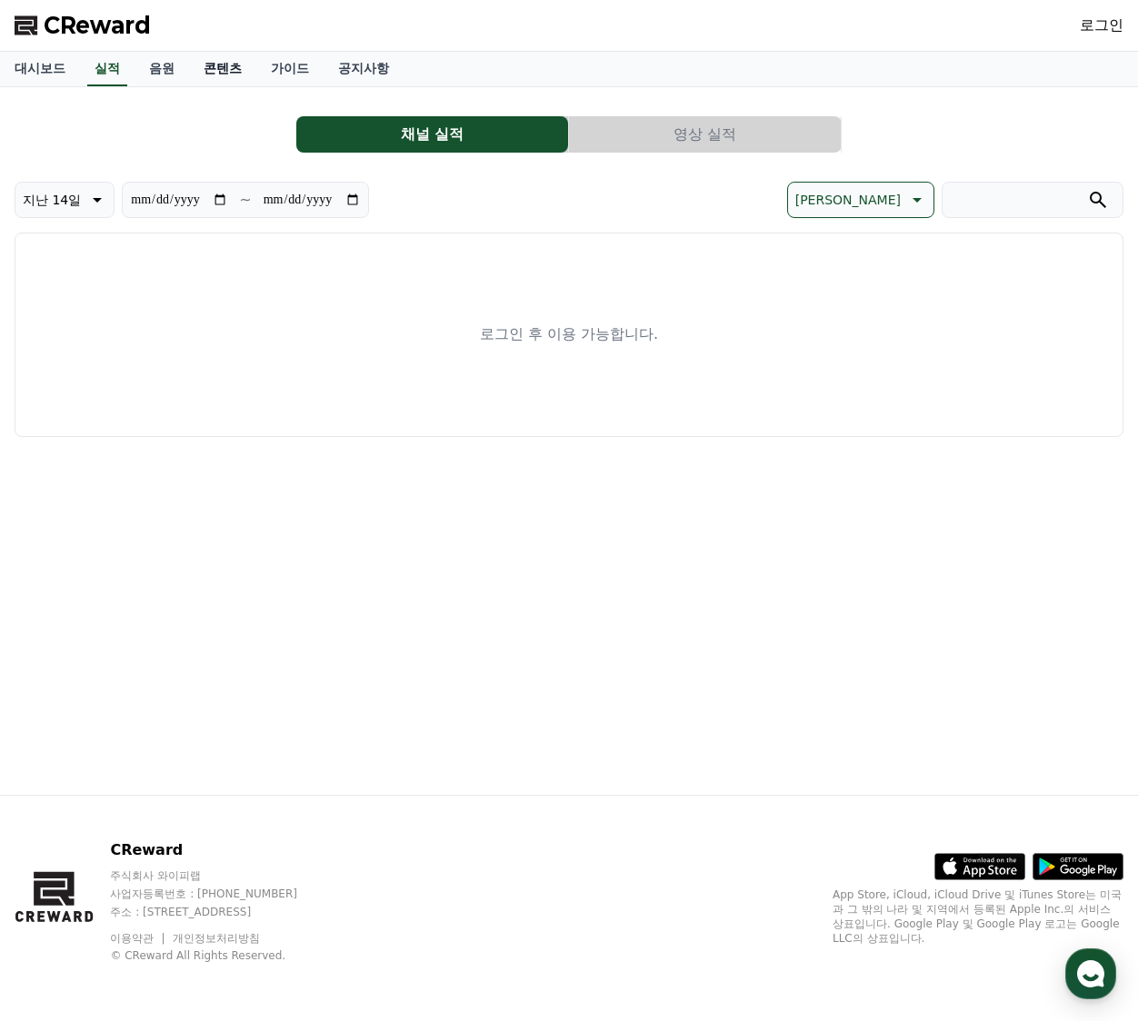
click at [225, 70] on link "콘텐츠" at bounding box center [222, 69] width 67 height 35
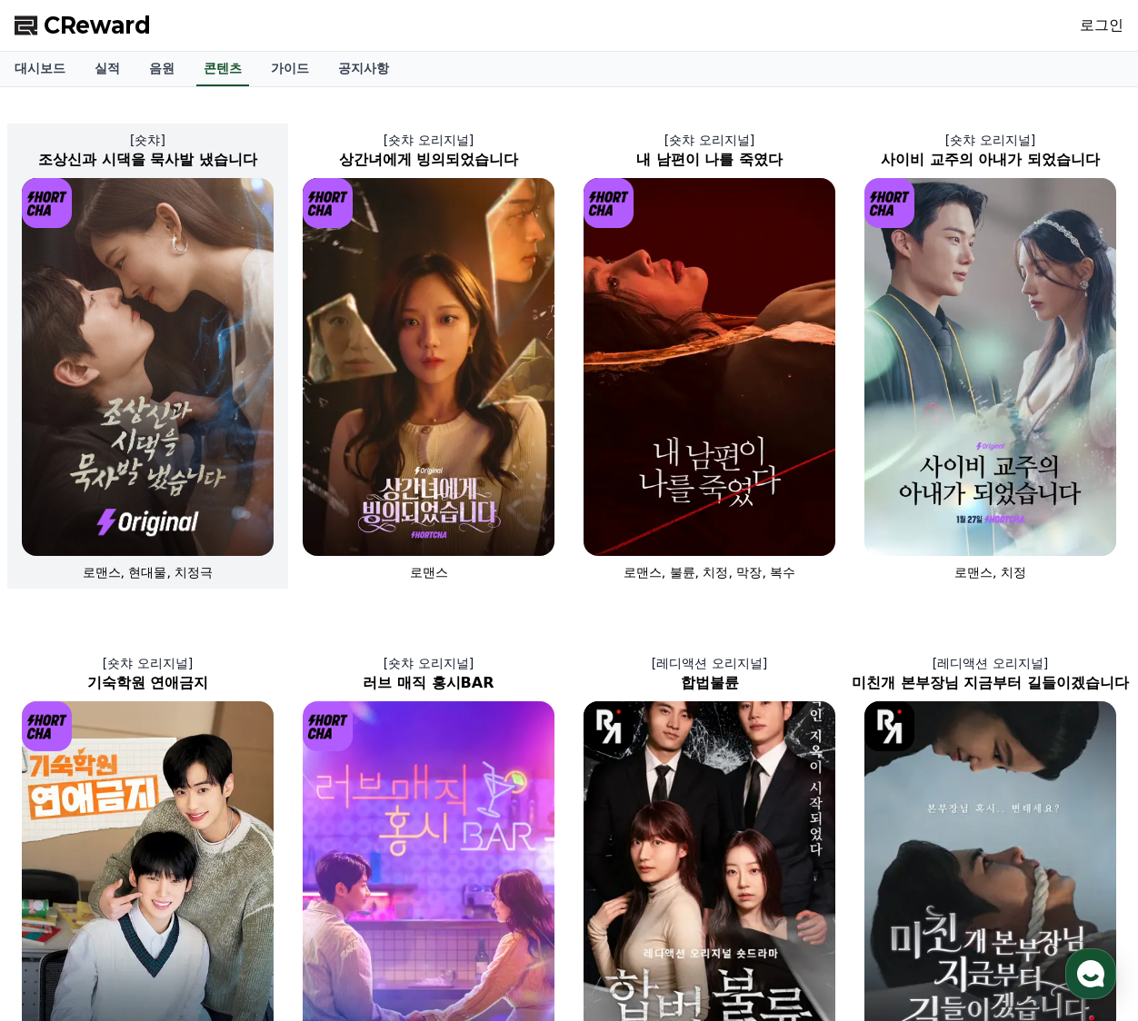
click at [206, 389] on img at bounding box center [148, 367] width 252 height 378
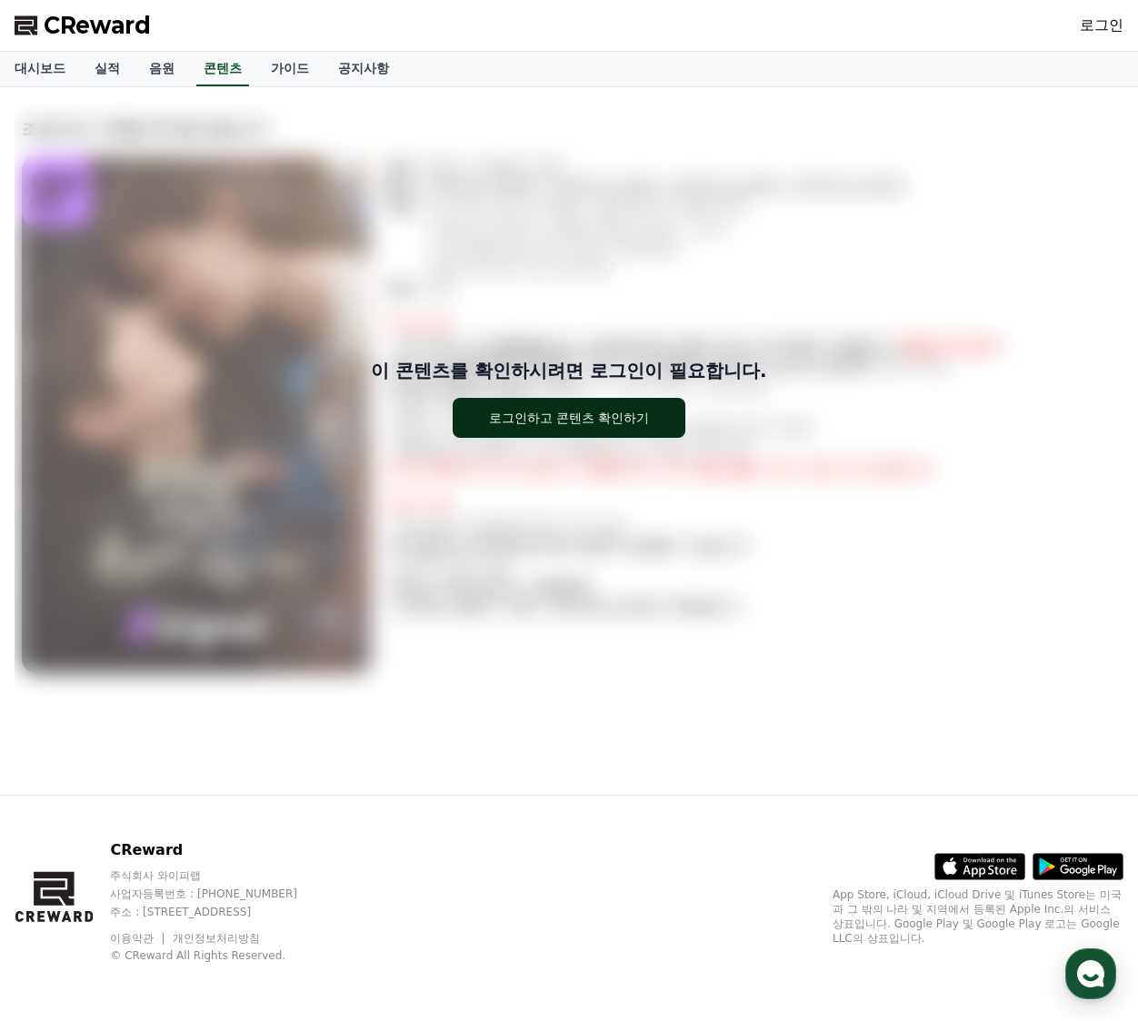
click at [485, 419] on button "로그인하고 콘텐츠 확인하기" at bounding box center [570, 418] width 234 height 40
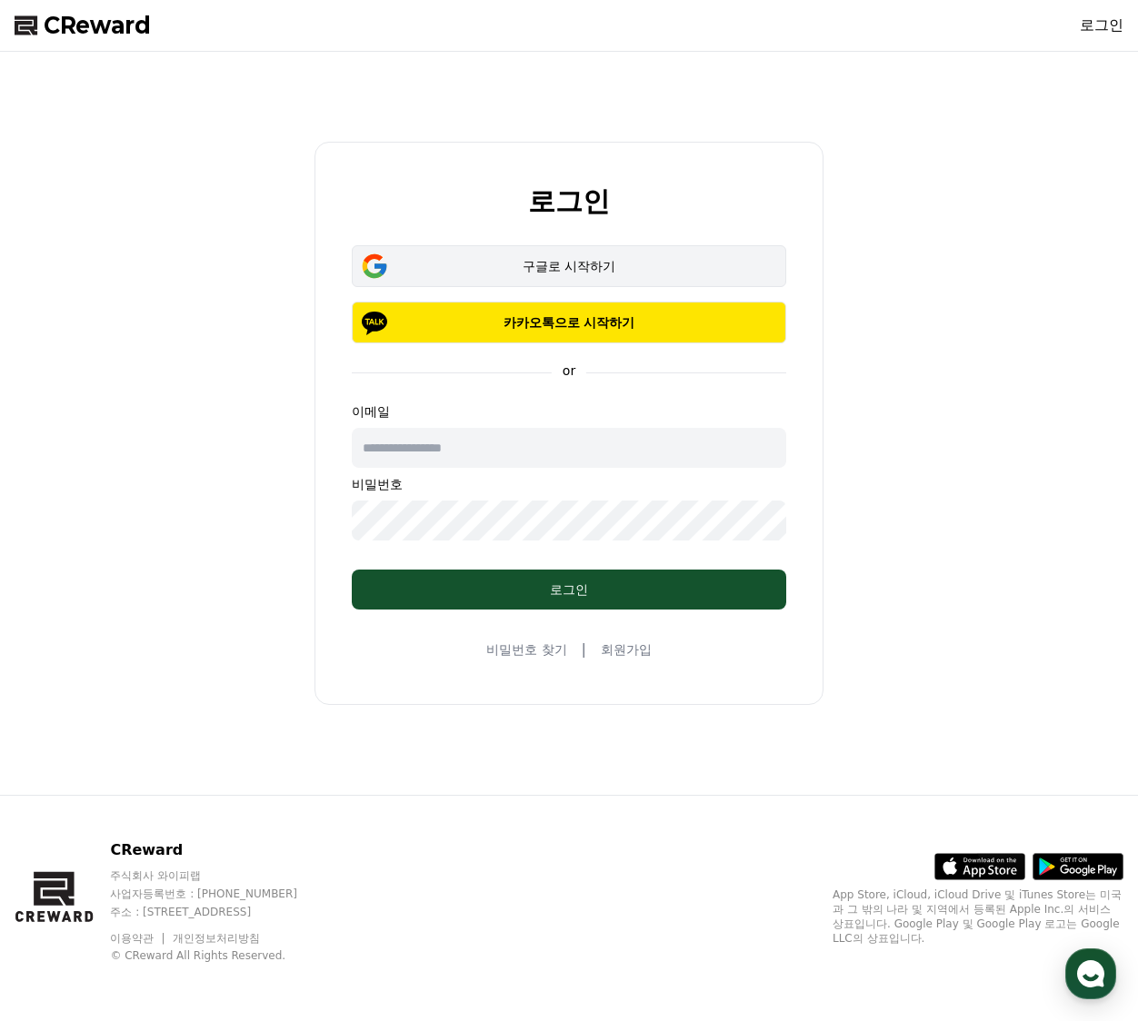
click at [567, 267] on div "구글로 시작하기" at bounding box center [569, 266] width 382 height 18
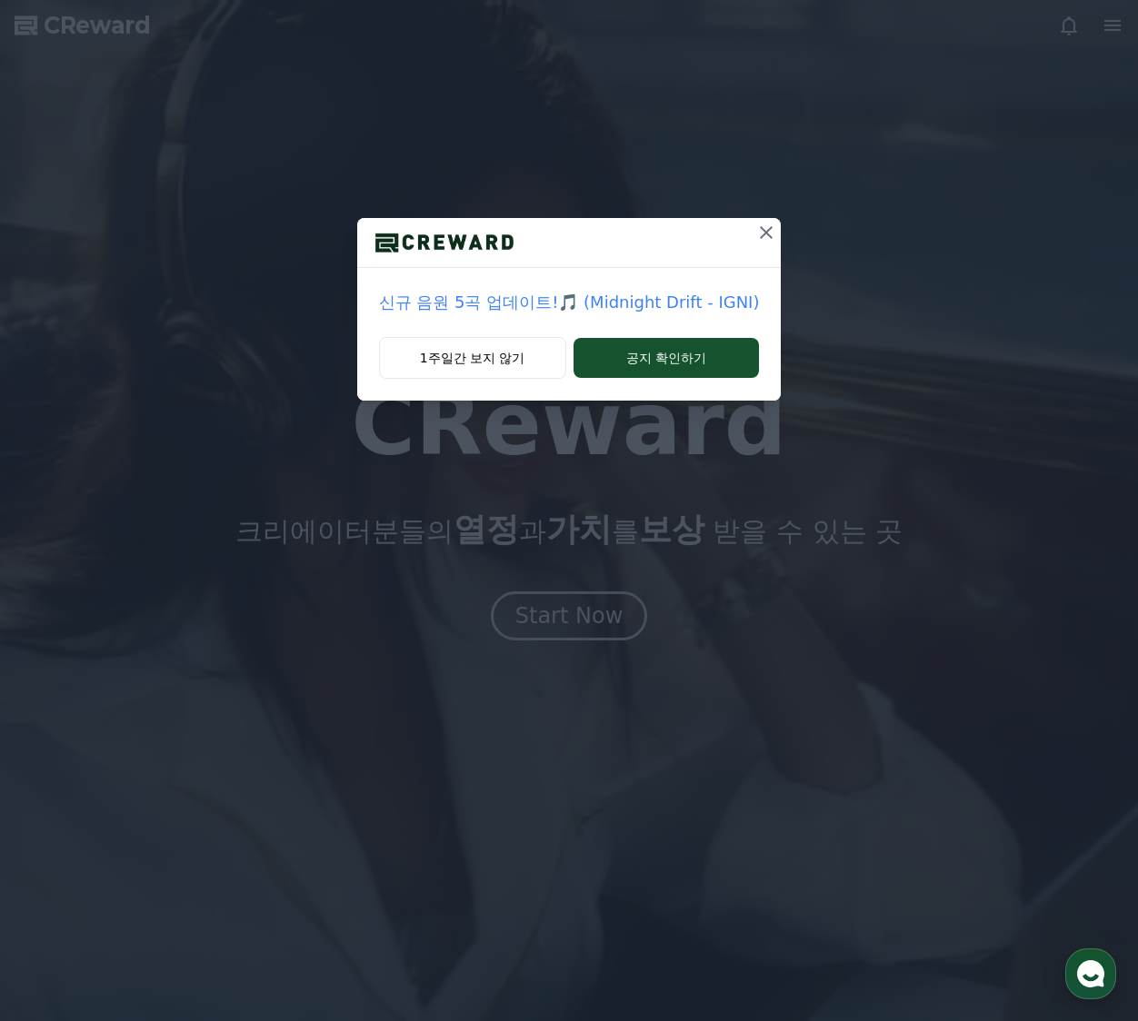
click at [767, 234] on icon at bounding box center [766, 233] width 22 height 22
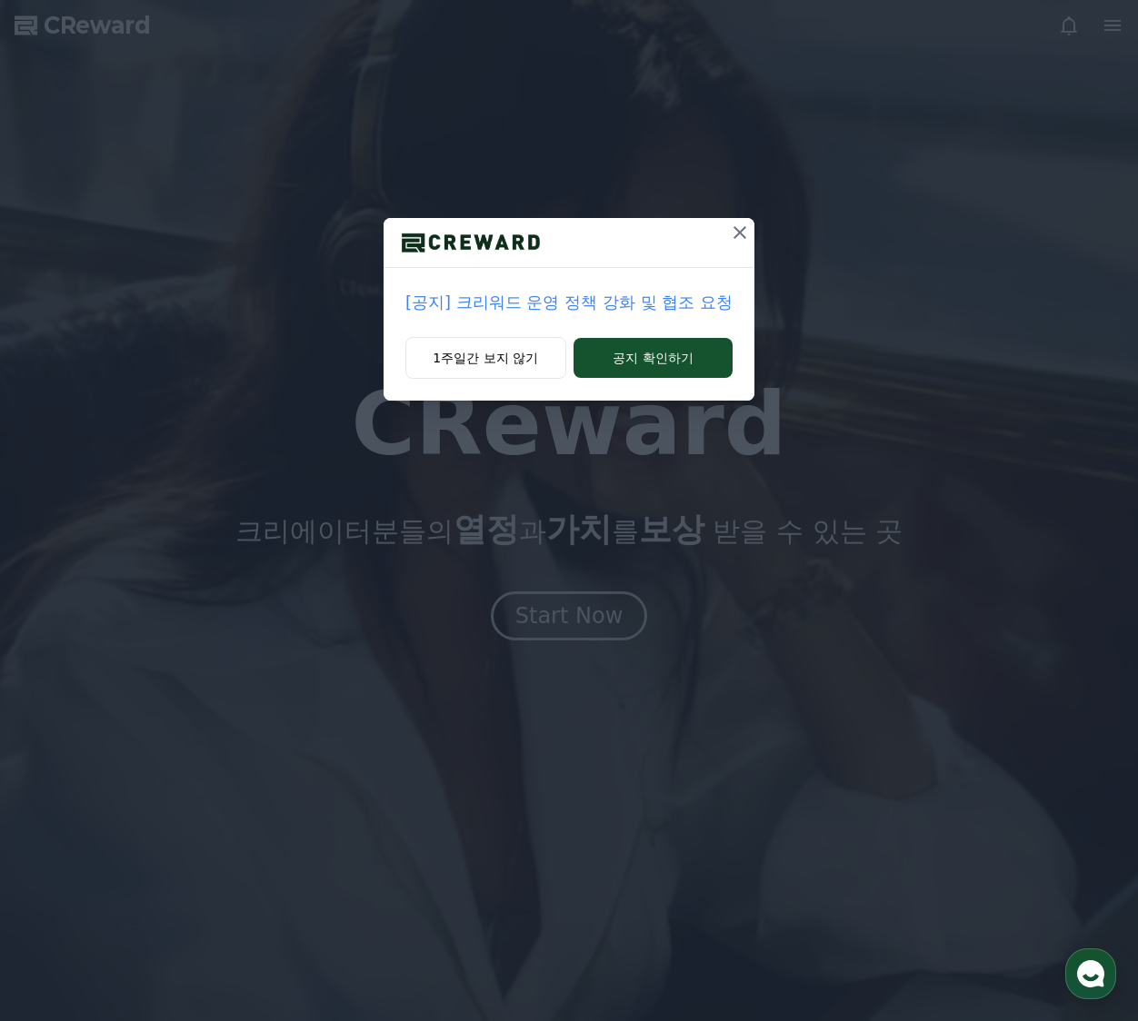
click at [736, 232] on icon at bounding box center [740, 233] width 22 height 22
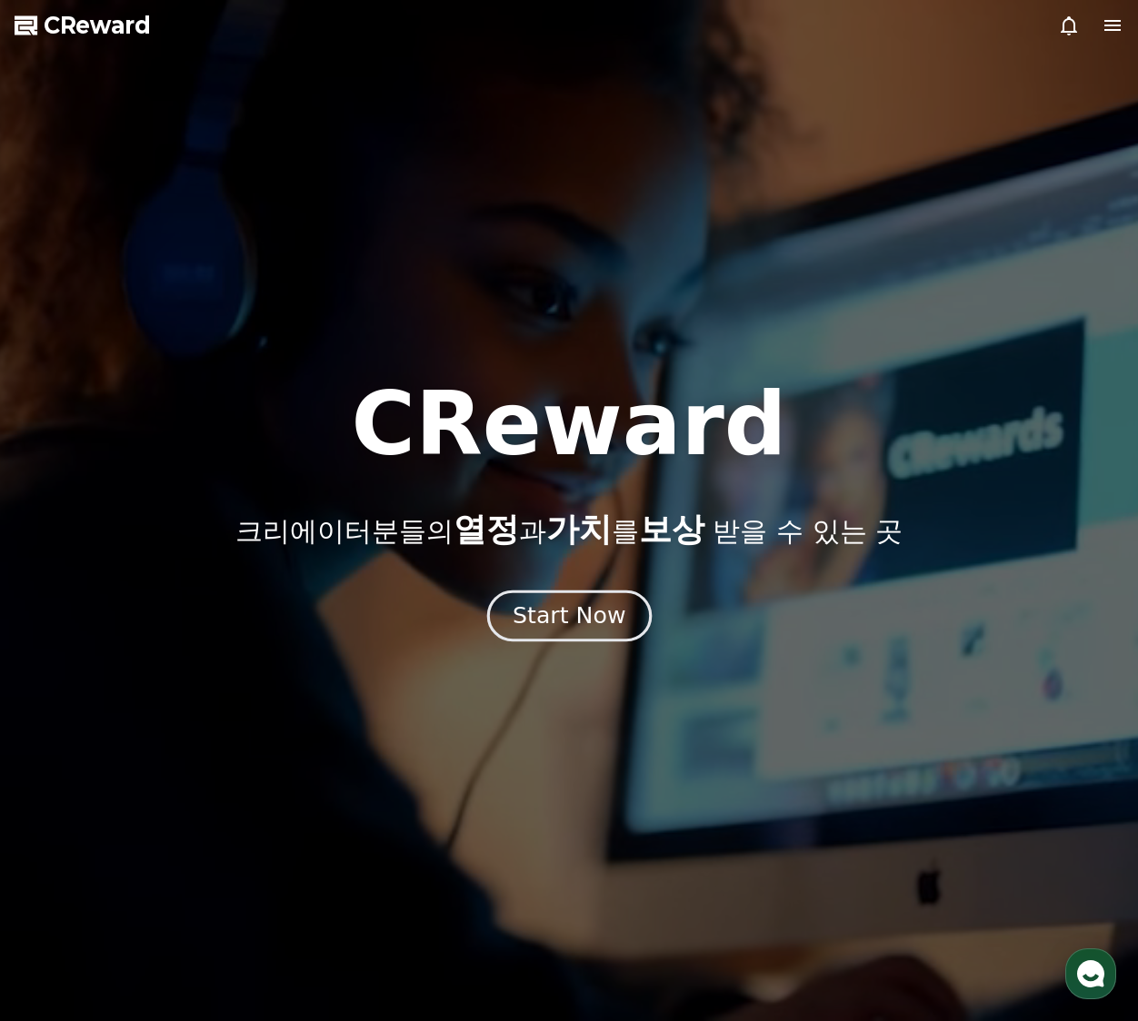
click at [583, 625] on div "Start Now" at bounding box center [569, 616] width 113 height 31
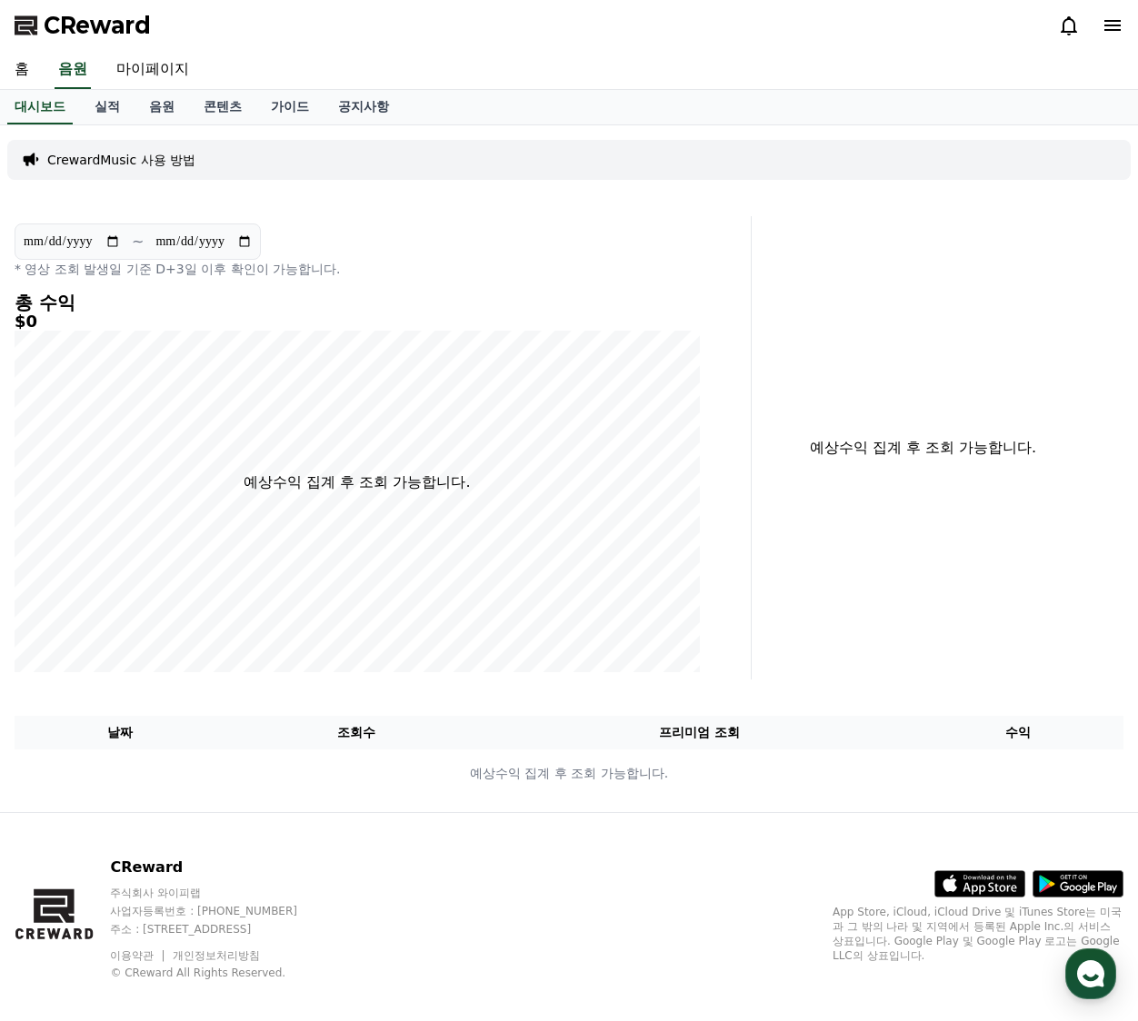
click at [1116, 26] on icon at bounding box center [1112, 25] width 16 height 11
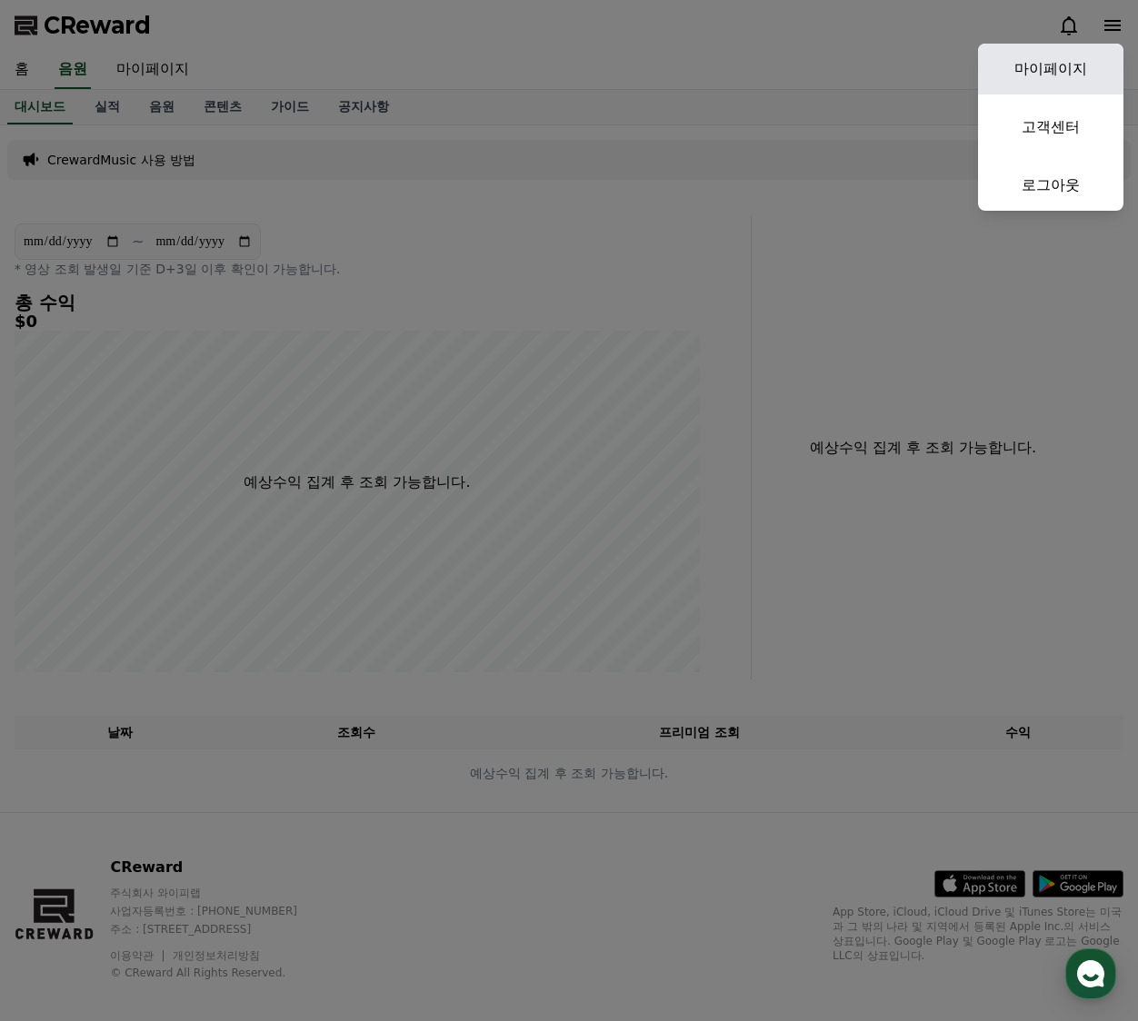
click at [1071, 62] on link "마이페이지" at bounding box center [1050, 69] width 145 height 51
select select "**********"
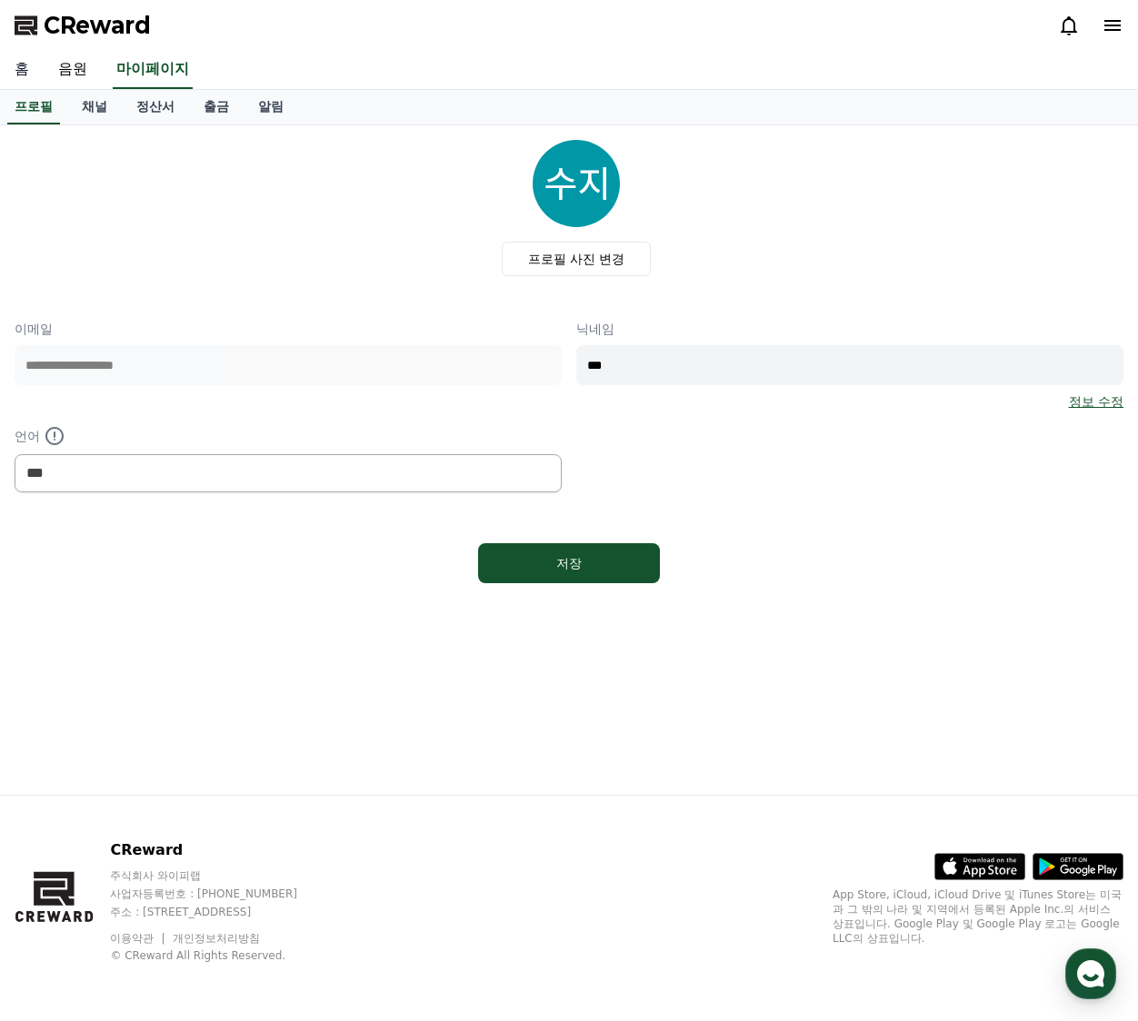
click at [25, 66] on link "홈" at bounding box center [22, 70] width 44 height 38
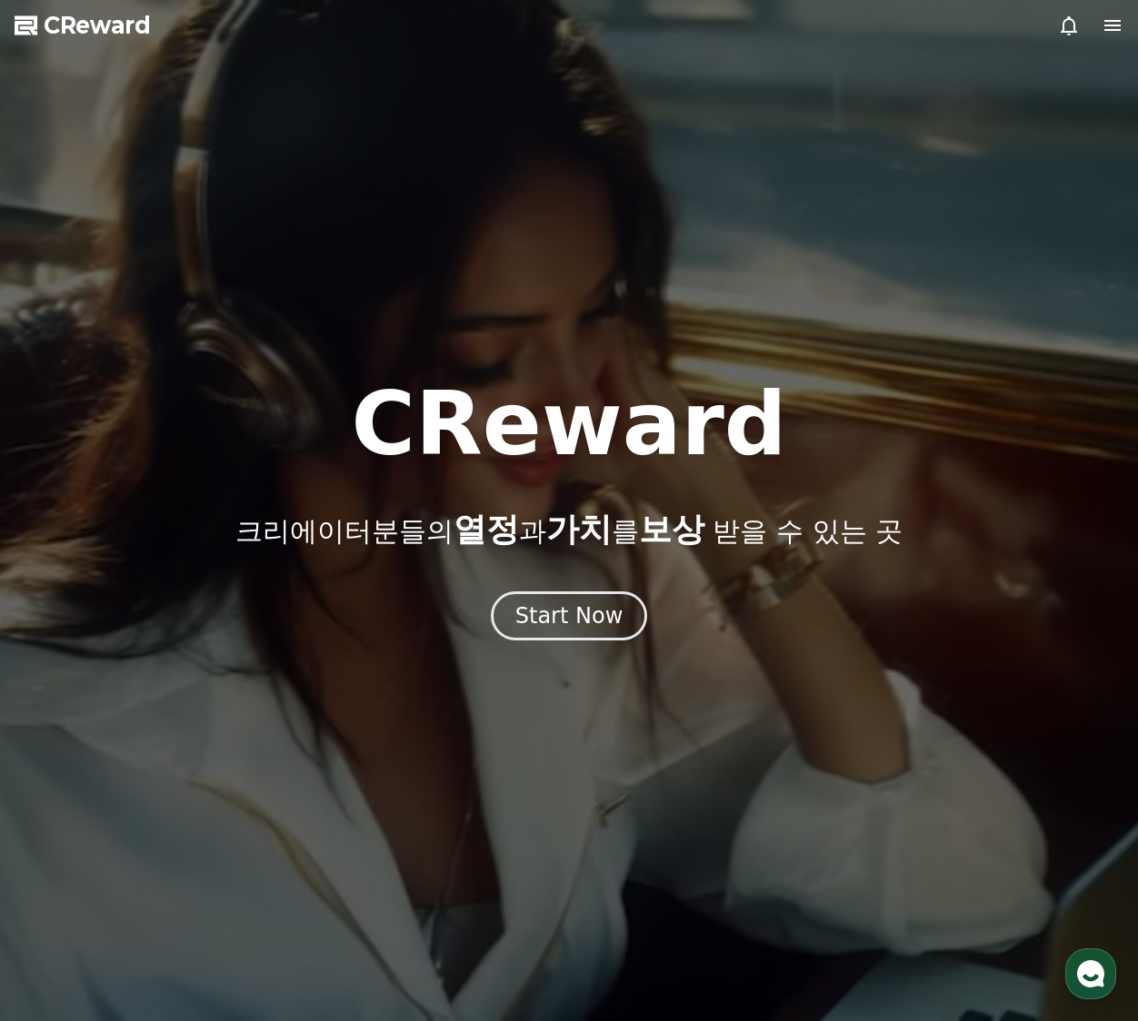
click at [18, 28] on polygon at bounding box center [24, 28] width 18 height 14
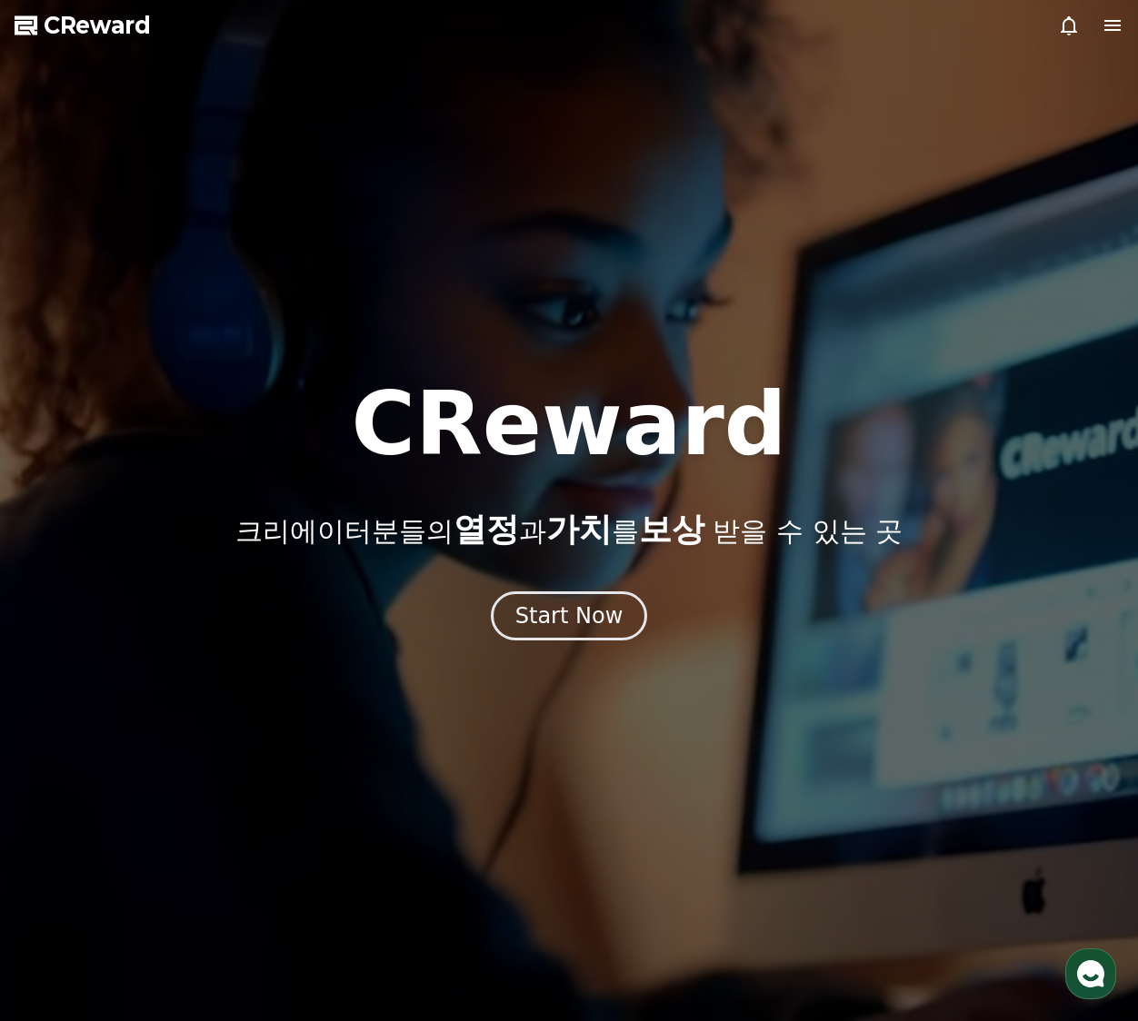
click at [1098, 23] on div at bounding box center [1090, 26] width 65 height 22
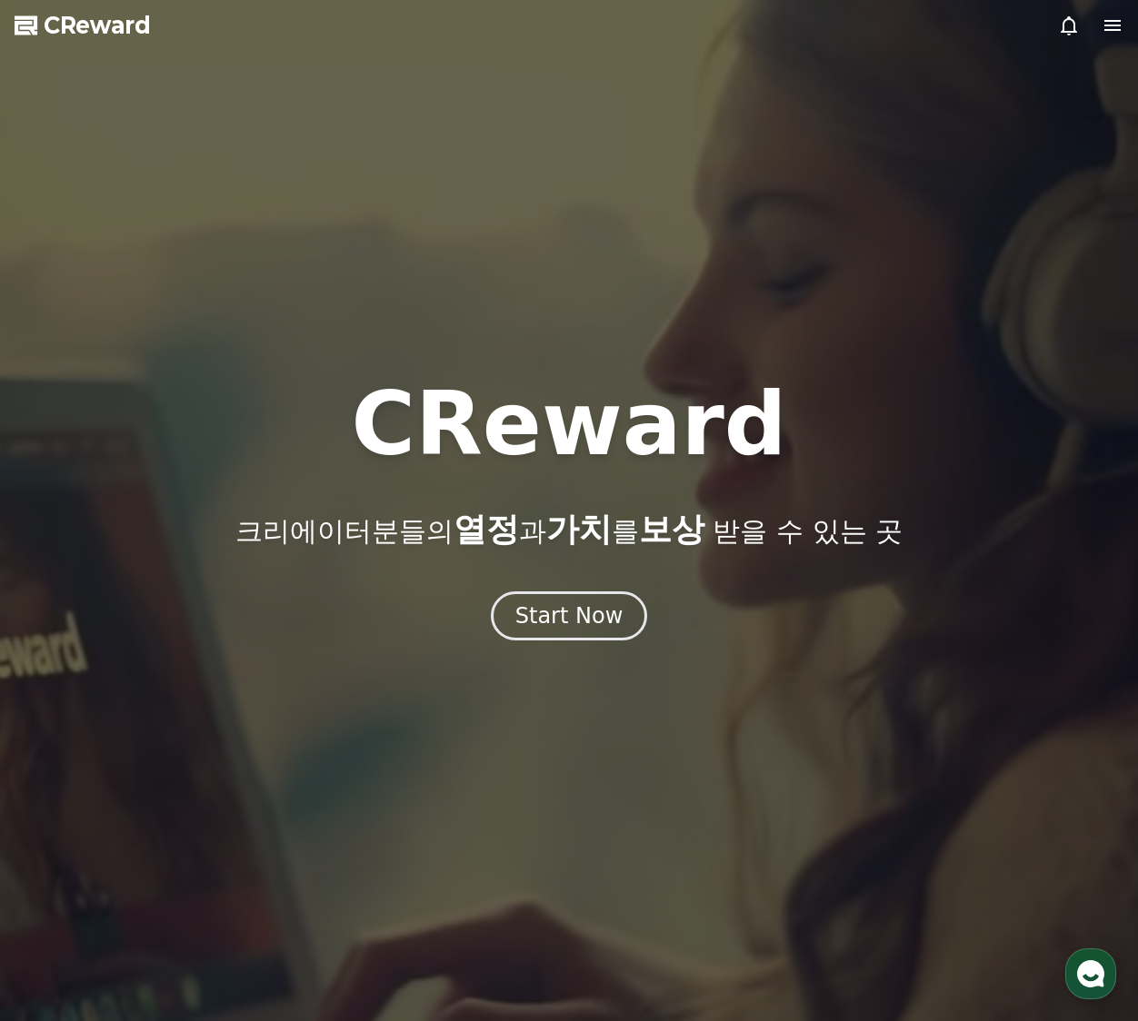
click at [1109, 25] on icon at bounding box center [1112, 25] width 16 height 11
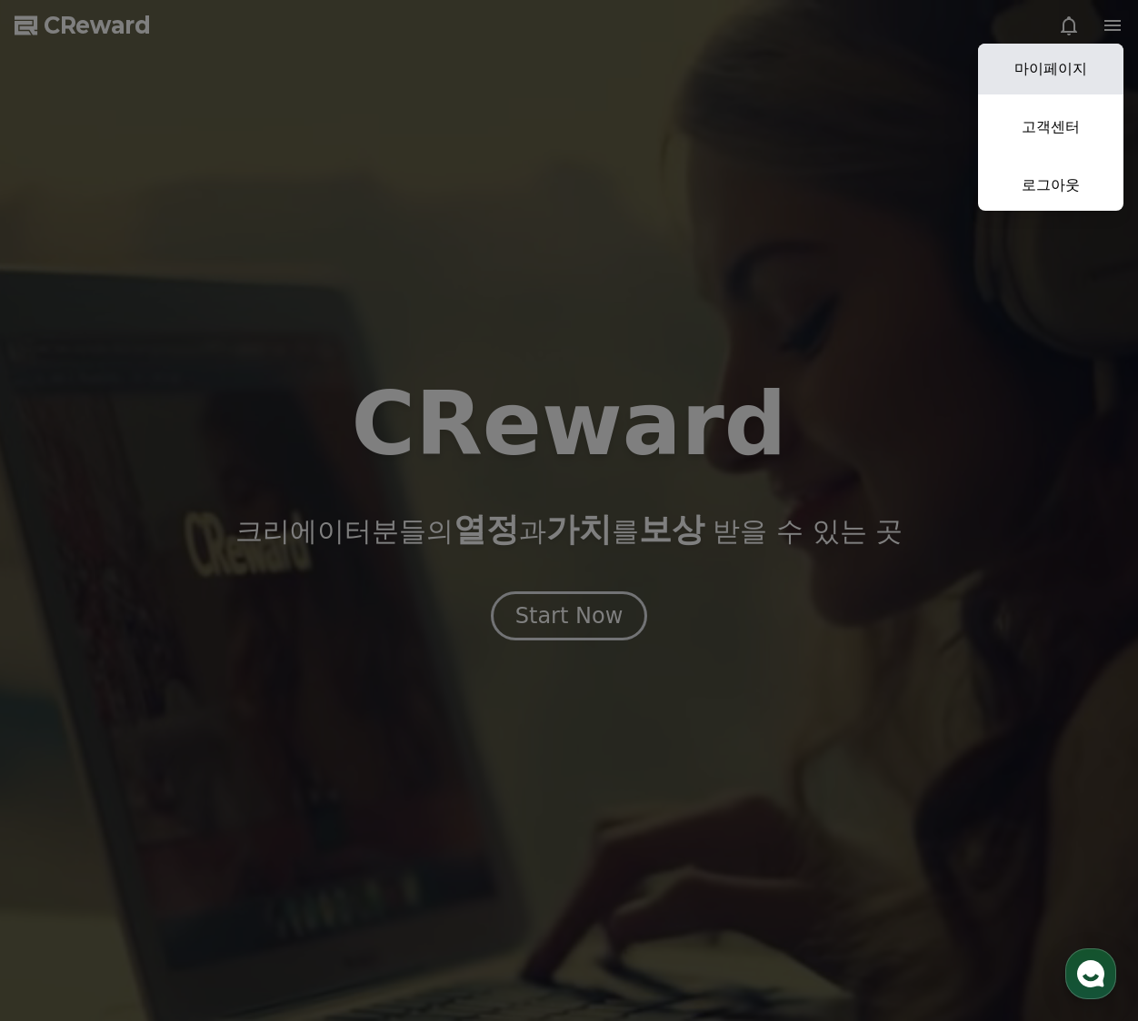
click at [1075, 55] on link "마이페이지" at bounding box center [1050, 69] width 145 height 51
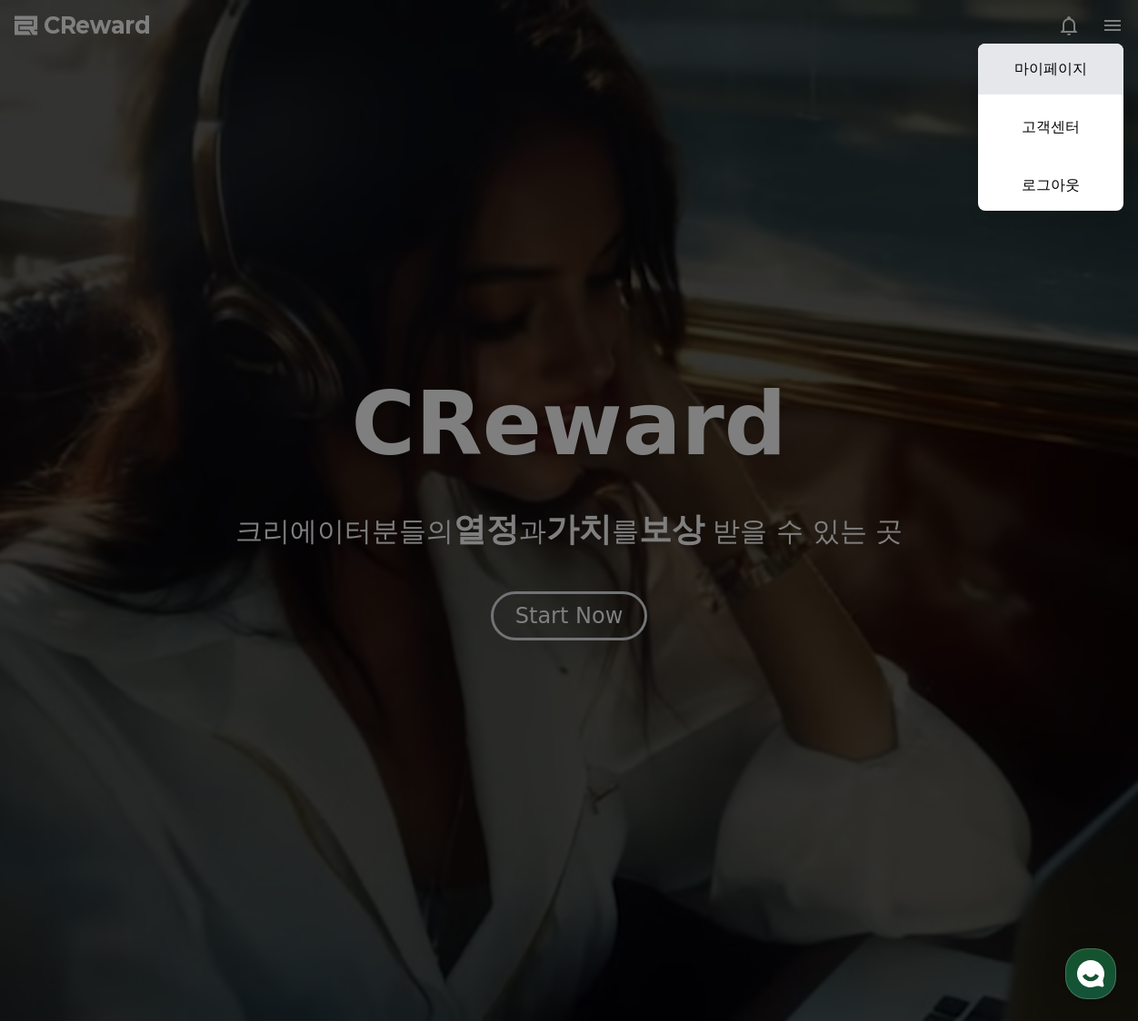
select select "**********"
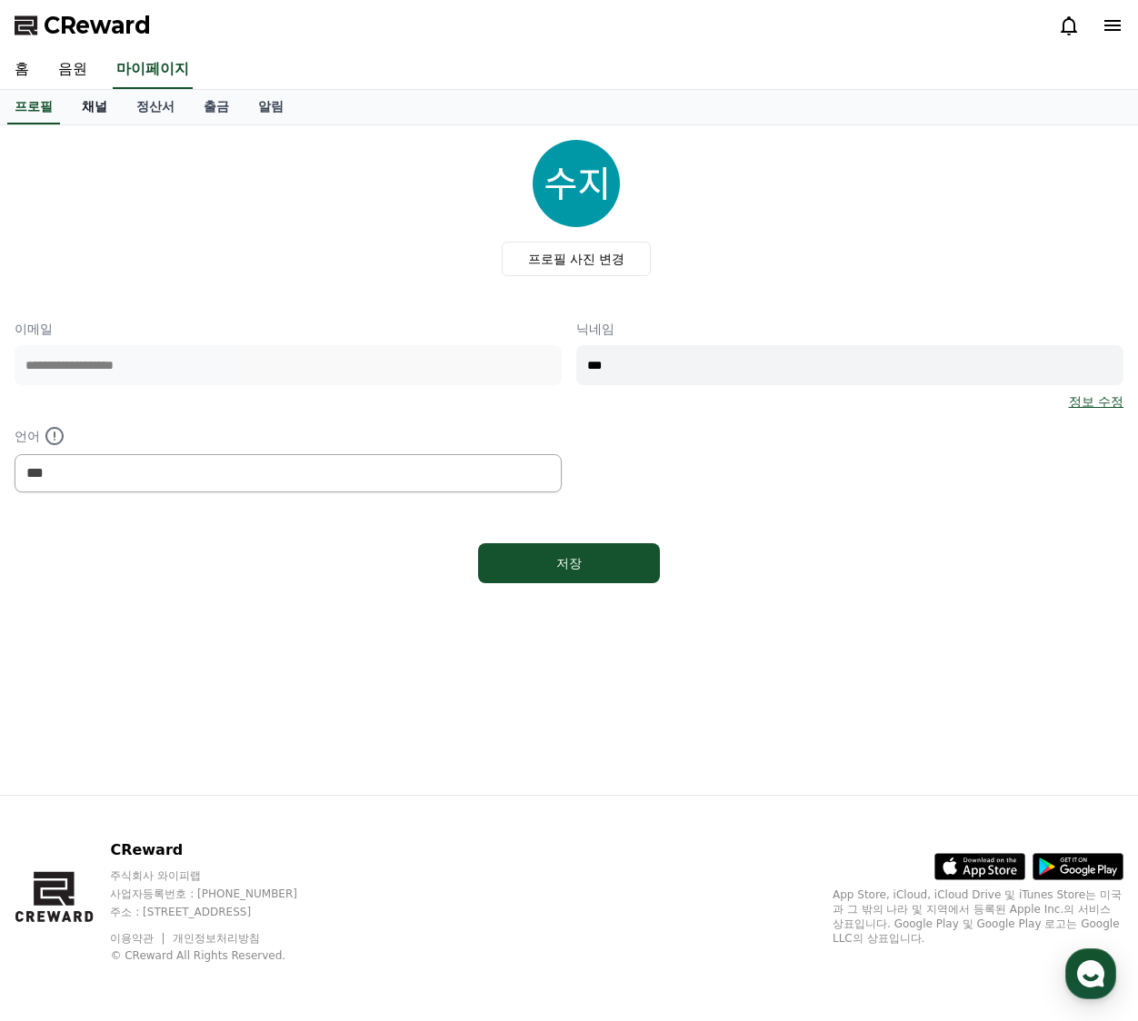
click at [88, 113] on link "채널" at bounding box center [94, 107] width 55 height 35
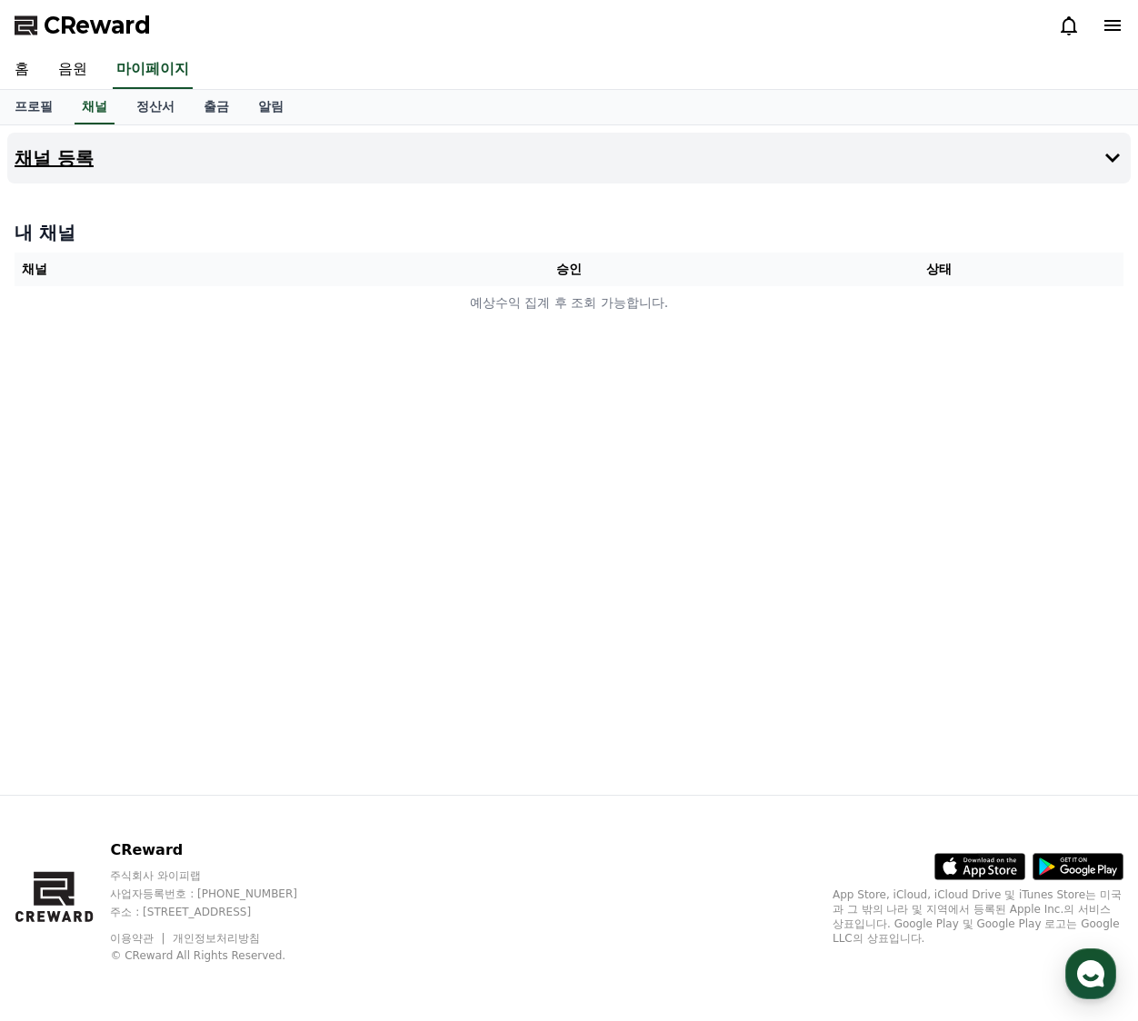
click at [1084, 168] on button "채널 등록" at bounding box center [568, 158] width 1123 height 51
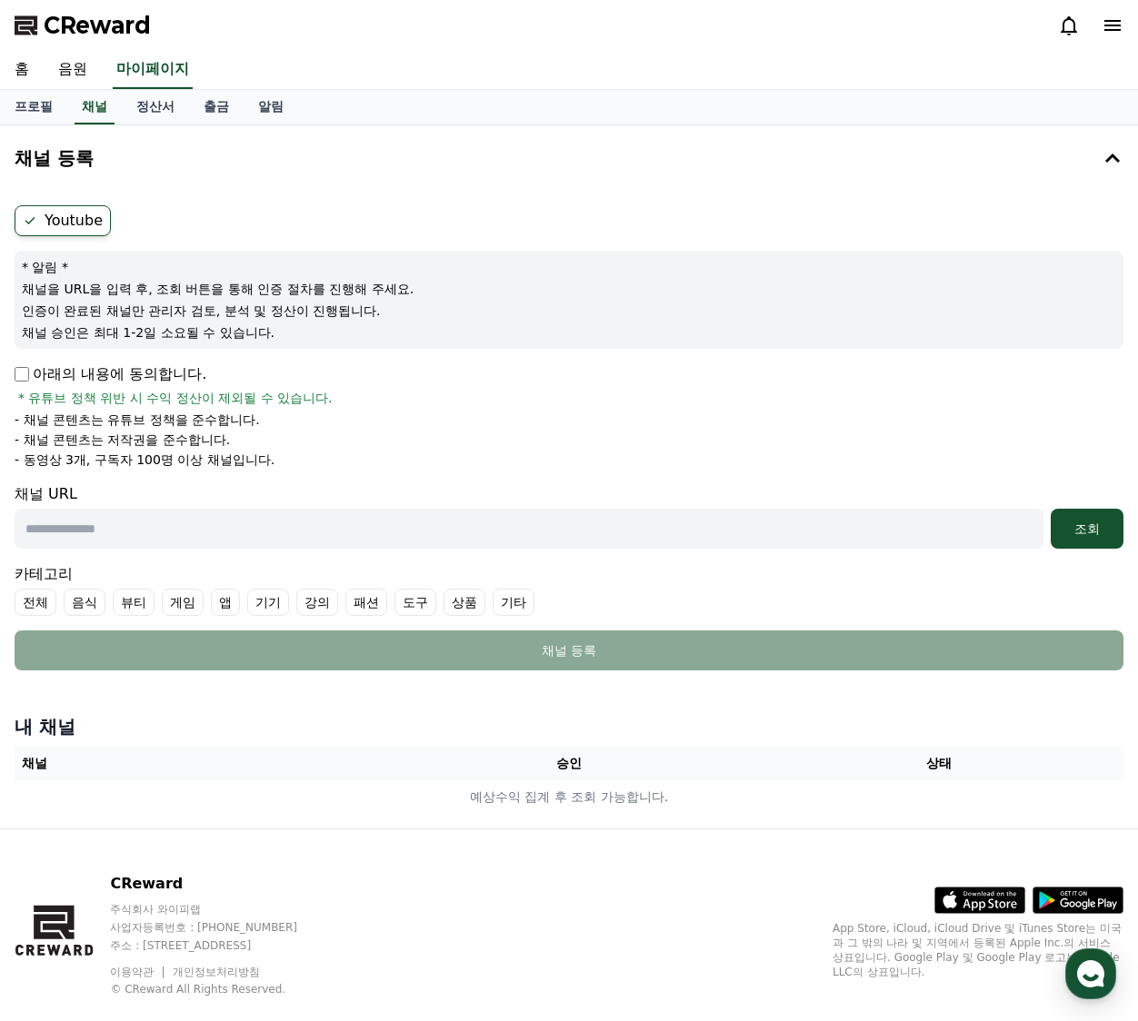
click at [33, 374] on p "아래의 내용에 동의합니다." at bounding box center [111, 375] width 192 height 22
